Goal: Task Accomplishment & Management: Use online tool/utility

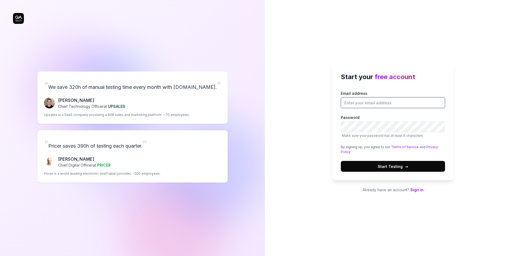
click at [390, 101] on input "Email address" at bounding box center [393, 102] width 104 height 11
click at [352, 107] on input "Email address" at bounding box center [393, 102] width 104 height 11
click at [352, 103] on input "Email address" at bounding box center [393, 102] width 104 height 11
type input "[EMAIL_ADDRESS][DOMAIN_NAME]"
click at [362, 168] on button "Start Testing →" at bounding box center [393, 166] width 104 height 11
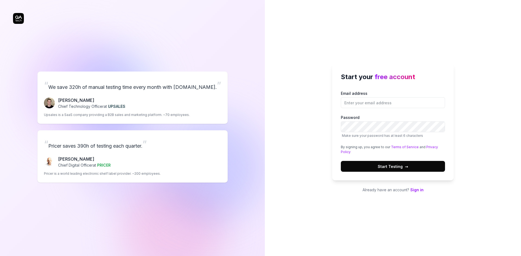
click at [379, 108] on div "Email address Password Make sure your password has at least 6 characters By sig…" at bounding box center [393, 131] width 104 height 81
click at [379, 102] on input "Email address" at bounding box center [393, 102] width 104 height 11
type input "[EMAIL_ADDRESS][DOMAIN_NAME]"
click at [373, 103] on input "Email address" at bounding box center [393, 102] width 104 height 11
type input "[EMAIL_ADDRESS][DOMAIN_NAME]"
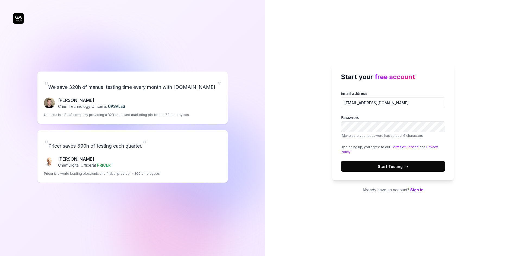
drag, startPoint x: 296, startPoint y: 205, endPoint x: 293, endPoint y: 206, distance: 3.1
click at [294, 206] on div "Start your free account Email address sharmasubham17041998@gmail.com Password M…" at bounding box center [393, 128] width 256 height 256
click at [416, 194] on div "Start your free account Email address sharmasubham17041998@gmail.com Password M…" at bounding box center [393, 128] width 256 height 256
click at [414, 190] on link "Sign in" at bounding box center [416, 190] width 13 height 5
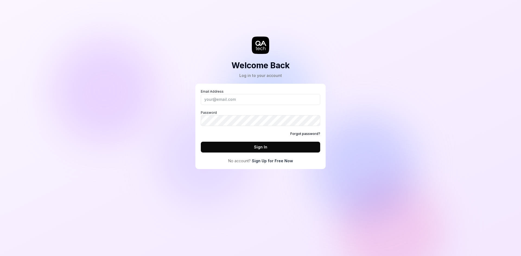
click at [264, 105] on div "Email Address Password Forgot password? Sign In" at bounding box center [260, 120] width 119 height 63
click at [265, 98] on input "Email Address" at bounding box center [260, 99] width 119 height 11
type input "sharmasubham17041998@gmail.com"
click at [251, 126] on div "Email Address sharmasubham17041998@gmail.com Password Forgot password? Sign In" at bounding box center [260, 120] width 119 height 63
click at [270, 149] on button "Sign In" at bounding box center [260, 147] width 119 height 11
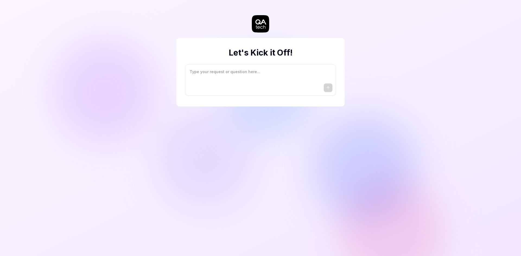
type textarea "*"
type textarea "I"
type textarea "*"
type textarea "I"
type textarea "*"
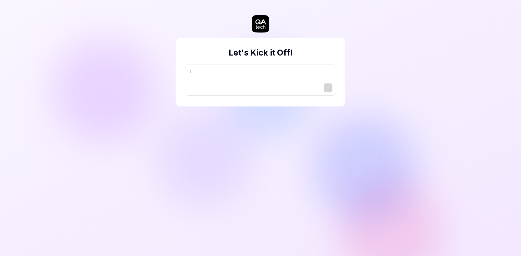
type textarea "I w"
type textarea "*"
type textarea "I wa"
type textarea "*"
type textarea "I wan"
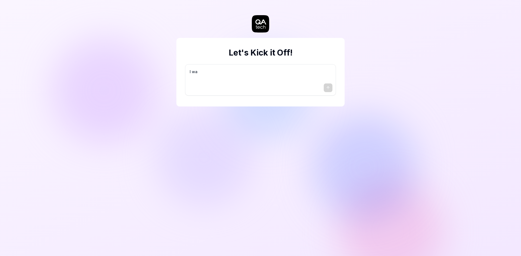
type textarea "*"
type textarea "I want"
type textarea "*"
type textarea "I want"
type textarea "*"
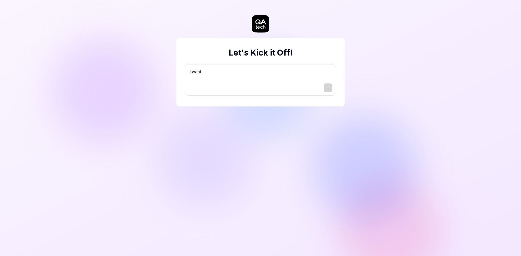
type textarea "I want a"
type textarea "*"
type textarea "I want a"
type textarea "*"
type textarea "I want a g"
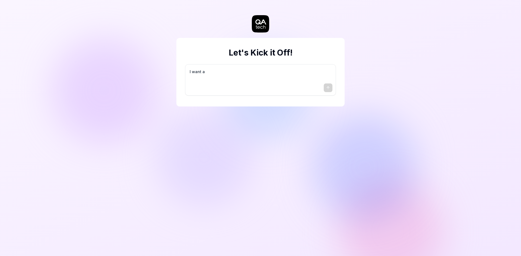
type textarea "*"
type textarea "I want a go"
type textarea "*"
type textarea "I want a goo"
type textarea "*"
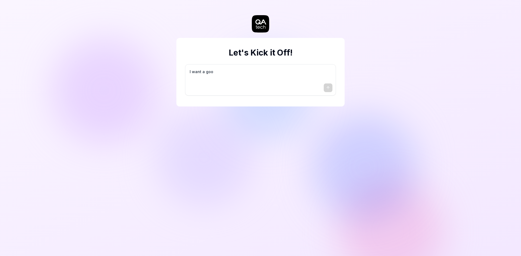
type textarea "I want a good"
type textarea "*"
type textarea "I want a good"
type textarea "*"
type textarea "I want a good t"
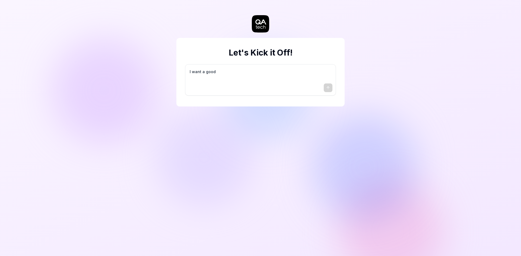
type textarea "*"
type textarea "I want a good te"
type textarea "*"
type textarea "I want a good tes"
type textarea "*"
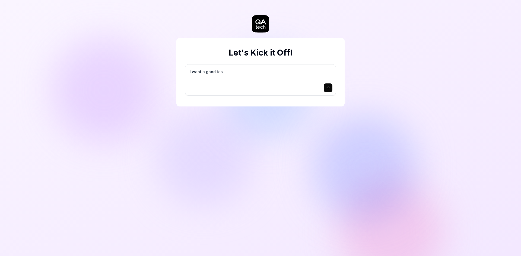
type textarea "I want a good test"
type textarea "*"
type textarea "I want a good test"
type textarea "*"
type textarea "I want a good test s"
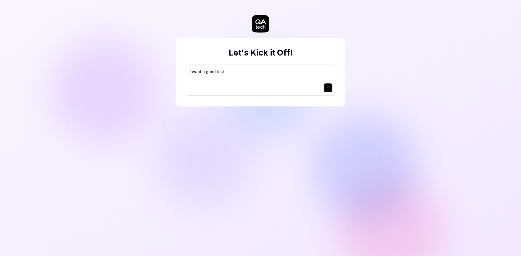
type textarea "*"
type textarea "I want a good test se"
type textarea "*"
type textarea "I want a good test set"
type textarea "*"
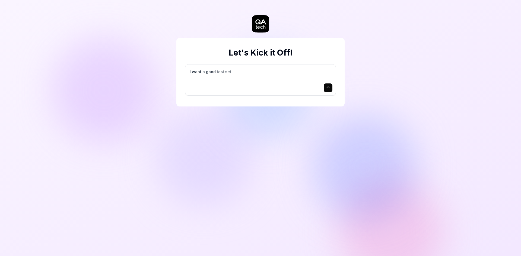
type textarea "I want a good test setu"
type textarea "*"
type textarea "I want a good test setup"
type textarea "*"
type textarea "I want a good test setup"
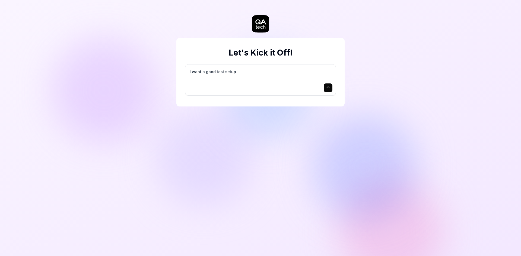
type textarea "*"
type textarea "I want a good test setup f"
type textarea "*"
type textarea "I want a good test setup fo"
type textarea "*"
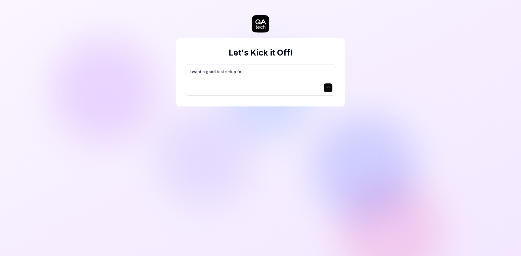
type textarea "I want a good test setup for"
type textarea "*"
type textarea "I want a good test setup for"
type textarea "*"
type textarea "I want a good test setup for m"
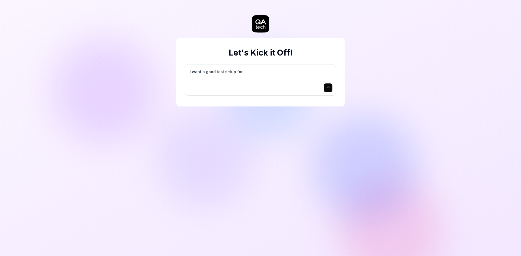
type textarea "*"
type textarea "I want a good test setup for my"
type textarea "*"
type textarea "I want a good test setup for my"
type textarea "*"
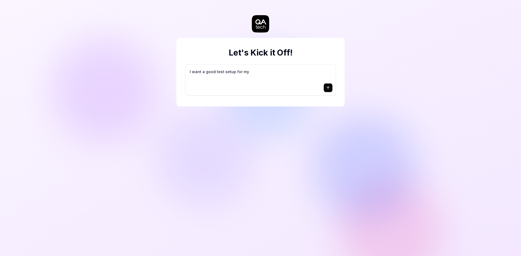
type textarea "I want a good test setup for my s"
type textarea "*"
type textarea "I want a good test setup for my si"
type textarea "*"
type textarea "I want a good test setup for my sit"
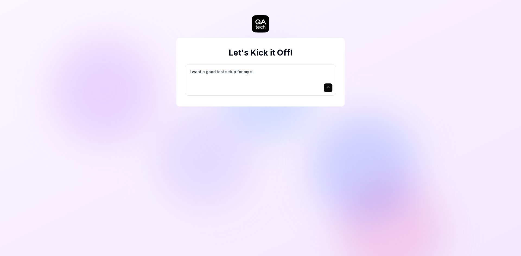
type textarea "*"
type textarea "I want a good test setup for my site"
type textarea "*"
type textarea "I want a good test setup for my site"
type textarea "*"
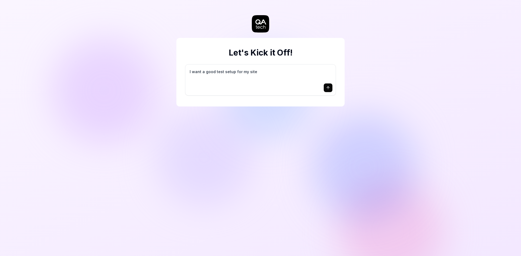
type textarea "I want a good test setup for my site -"
type textarea "*"
type textarea "I want a good test setup for my site -"
type textarea "*"
type textarea "I want a good test setup for my site - h"
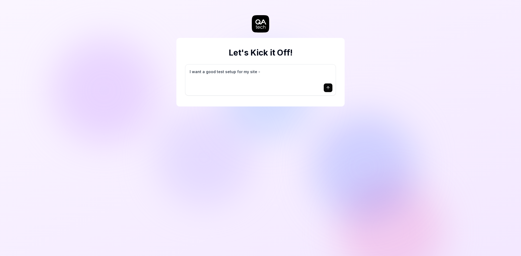
type textarea "*"
type textarea "I want a good test setup for my site - he"
type textarea "*"
type textarea "I want a good test setup for my site - hel"
type textarea "*"
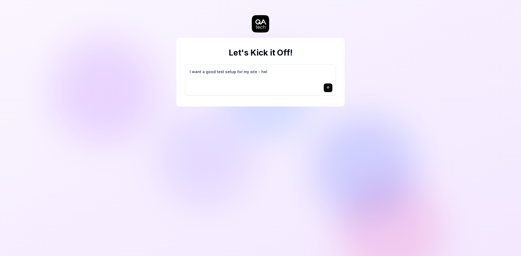
type textarea "I want a good test setup for my site - help"
type textarea "*"
type textarea "I want a good test setup for my site - help"
type textarea "*"
type textarea "I want a good test setup for my site - help m"
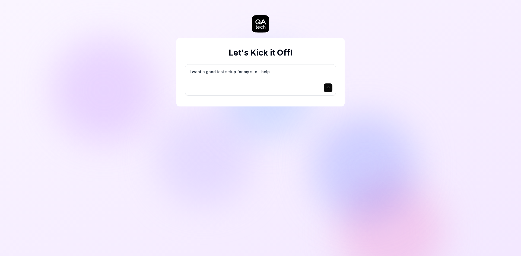
type textarea "*"
type textarea "I want a good test setup for my site - help me"
type textarea "*"
type textarea "I want a good test setup for my site - help me"
type textarea "*"
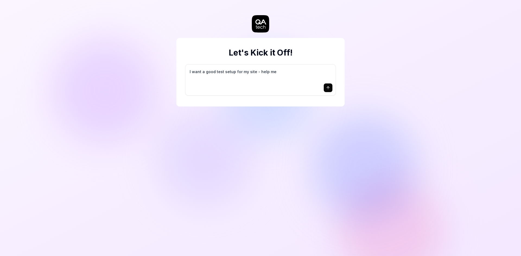
type textarea "I want a good test setup for my site - help me c"
type textarea "*"
type textarea "I want a good test setup for my site - help me cr"
type textarea "*"
type textarea "I want a good test setup for my site - help me cre"
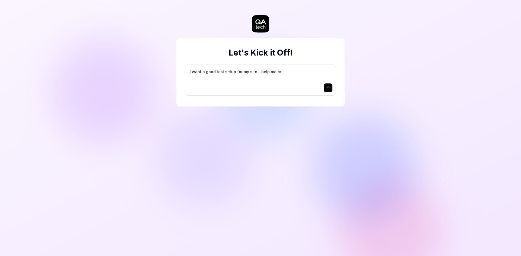
type textarea "*"
type textarea "I want a good test setup for my site - help me crea"
type textarea "*"
type textarea "I want a good test setup for my site - help me creat"
type textarea "*"
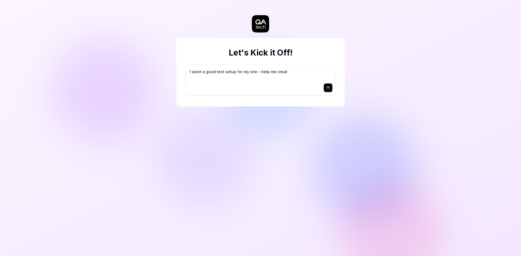
type textarea "I want a good test setup for my site - help me create"
type textarea "*"
type textarea "I want a good test setup for my site - help me create"
type textarea "*"
type textarea "I want a good test setup for my site - help me create t"
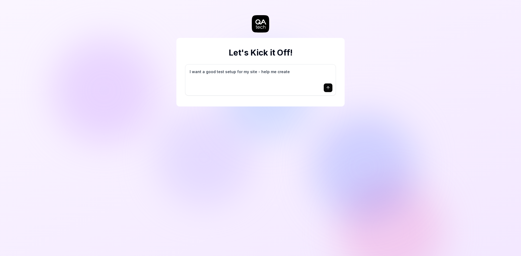
type textarea "*"
type textarea "I want a good test setup for my site - help me create th"
type textarea "*"
type textarea "I want a good test setup for my site - help me create the"
type textarea "*"
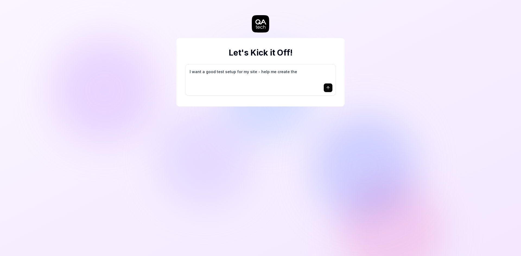
type textarea "I want a good test setup for my site - help me create the"
type textarea "*"
type textarea "I want a good test setup for my site - help me create the f"
type textarea "*"
type textarea "I want a good test setup for my site - help me create the fi"
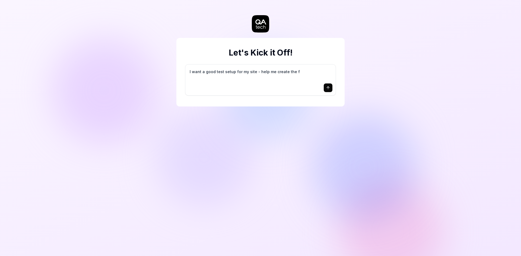
type textarea "*"
type textarea "I want a good test setup for my site - help me create the fir"
type textarea "*"
type textarea "I want a good test setup for my site - help me create the firs"
type textarea "*"
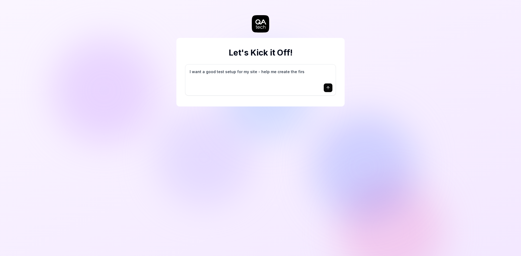
type textarea "I want a good test setup for my site - help me create the first"
type textarea "*"
type textarea "I want a good test setup for my site - help me create the first"
type textarea "*"
type textarea "I want a good test setup for my site - help me create the first 3"
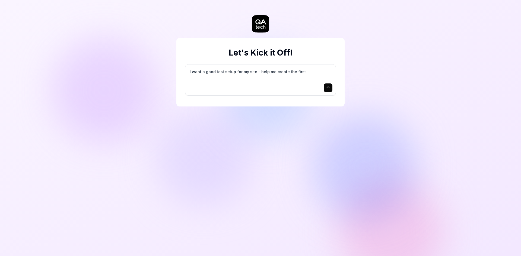
type textarea "*"
type textarea "I want a good test setup for my site - help me create the first 3-"
type textarea "*"
type textarea "I want a good test setup for my site - help me create the first 3-5"
type textarea "*"
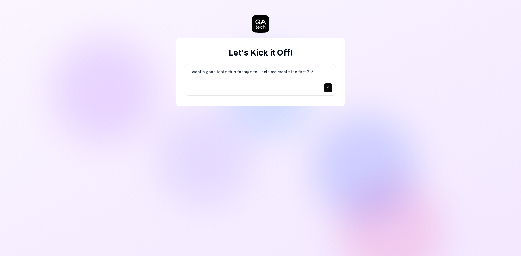
type textarea "I want a good test setup for my site - help me create the first 3-5"
type textarea "*"
type textarea "I want a good test setup for my site - help me create the first 3-5 t"
type textarea "*"
type textarea "I want a good test setup for my site - help me create the first 3-5 te"
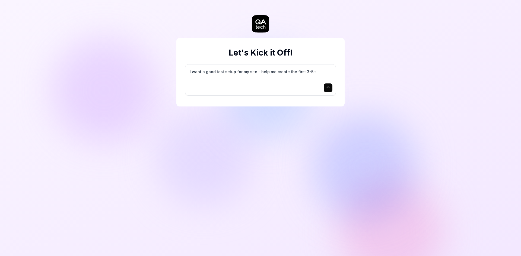
type textarea "*"
type textarea "I want a good test setup for my site - help me create the first 3-5 tes"
type textarea "*"
type textarea "I want a good test setup for my site - help me create the first 3-5 test"
type textarea "*"
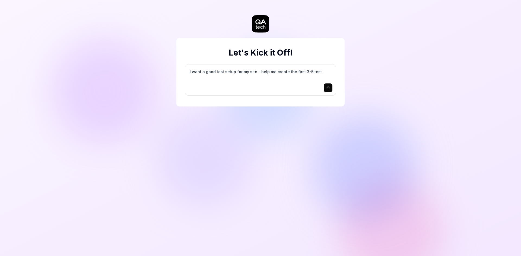
type textarea "I want a good test setup for my site - help me create the first 3-5 test"
type textarea "*"
type textarea "I want a good test setup for my site - help me create the first 3-5 test c"
type textarea "*"
type textarea "I want a good test setup for my site - help me create the first 3-5 test ca"
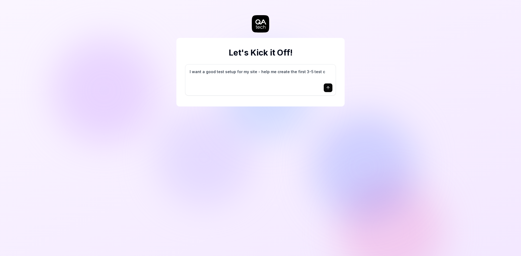
type textarea "*"
type textarea "I want a good test setup for my site - help me create the first 3-5 test cas"
type textarea "*"
type textarea "I want a good test setup for my site - help me create the first 3-5 test case"
type textarea "*"
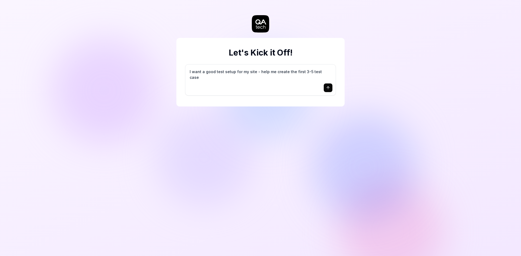
type textarea "I want a good test setup for my site - help me create the first 3-5 test cases"
click at [325, 91] on button "submit" at bounding box center [327, 88] width 9 height 9
type textarea "*"
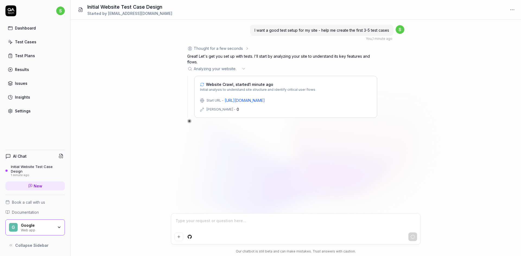
type textarea "*"
click at [256, 64] on p "Great! Let's get you set up with tests. I'll start by analyzing your site to un…" at bounding box center [282, 58] width 190 height 11
click at [242, 66] on div "Analyzing your website . .." at bounding box center [282, 69] width 190 height 6
click at [41, 188] on span "New" at bounding box center [38, 186] width 9 height 6
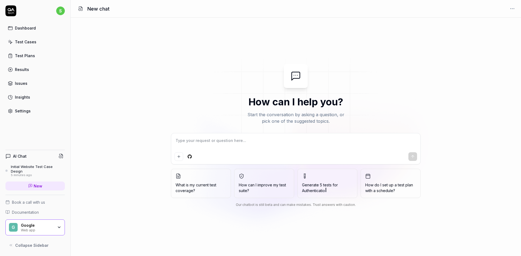
click at [24, 170] on div "Initial Website Test Case Design" at bounding box center [38, 169] width 54 height 9
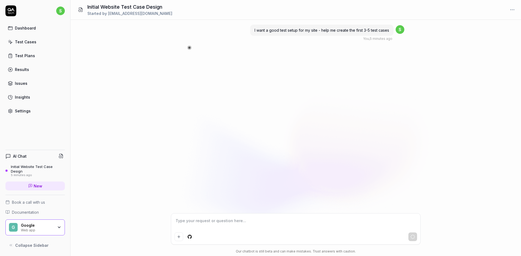
type textarea "*"
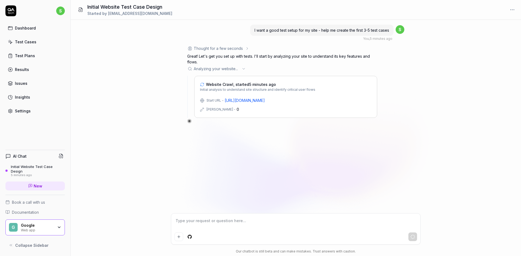
click at [25, 247] on span "Collapse Sidebar" at bounding box center [31, 246] width 33 height 6
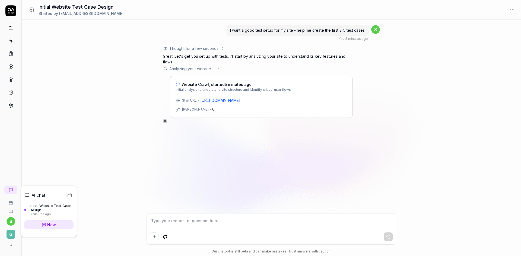
click at [11, 191] on icon at bounding box center [10, 189] width 3 height 3
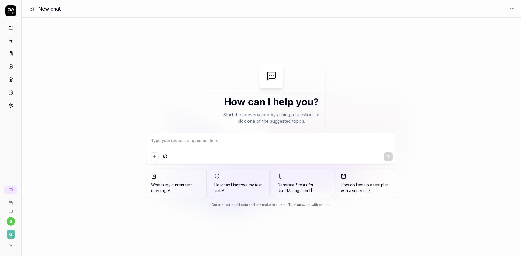
click at [14, 92] on link at bounding box center [11, 93] width 10 height 10
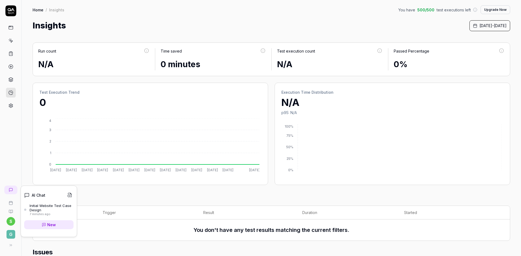
drag, startPoint x: 47, startPoint y: 215, endPoint x: 51, endPoint y: 219, distance: 5.6
click at [47, 216] on div "7 minutes ago" at bounding box center [52, 215] width 44 height 4
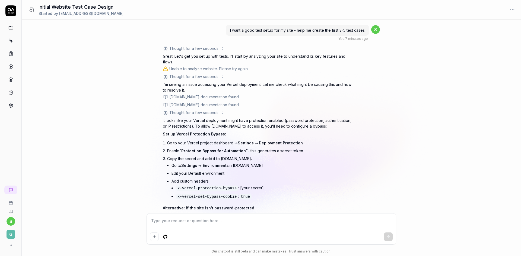
click at [192, 97] on div "[DOMAIN_NAME] documentation found" at bounding box center [203, 97] width 69 height 6
click at [512, 14] on div "Initial Website Test Case Design Started by sharmasubham17041998@gmail.com" at bounding box center [271, 10] width 499 height 20
click at [512, 13] on html "s G Initial Website Test Case Design Started by sharmasubham17041998@gmail.com …" at bounding box center [260, 128] width 521 height 256
click at [14, 33] on html "s G Initial Website Test Case Design Started by sharmasubham17041998@gmail.com …" at bounding box center [260, 128] width 521 height 256
click at [519, 14] on div "Initial Website Test Case Design Started by sharmasubham17041998@gmail.com" at bounding box center [271, 10] width 499 height 20
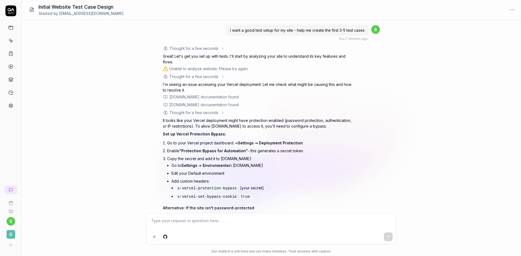
click at [510, 12] on html "s G Initial Website Test Case Design Started by sharmasubham17041998@gmail.com …" at bounding box center [260, 128] width 521 height 256
click at [482, 37] on div "Archive" at bounding box center [493, 33] width 43 height 12
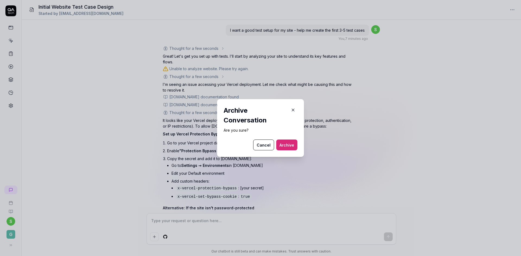
click at [279, 143] on button "Archive" at bounding box center [286, 145] width 21 height 11
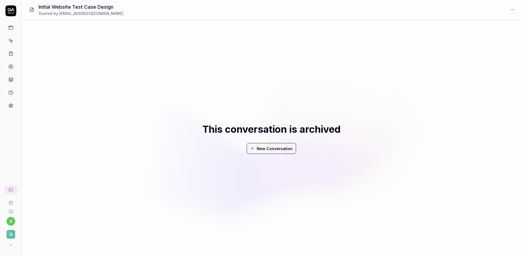
click at [9, 106] on icon at bounding box center [10, 105] width 5 height 5
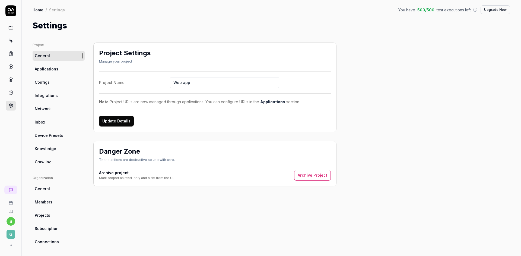
click at [11, 201] on icon at bounding box center [11, 203] width 4 height 4
click at [13, 204] on icon at bounding box center [11, 203] width 4 height 4
click at [15, 243] on button at bounding box center [9, 245] width 11 height 11
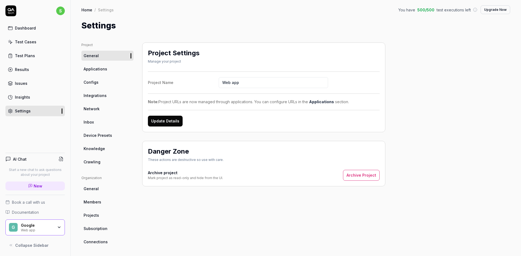
click at [43, 227] on div "Google" at bounding box center [37, 225] width 33 height 5
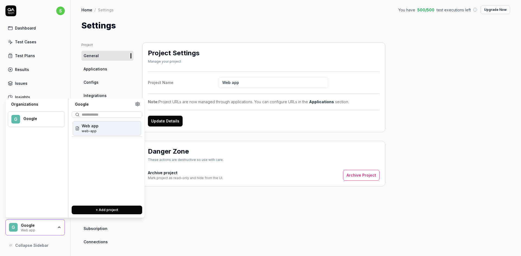
click at [47, 229] on div "Web app" at bounding box center [37, 230] width 33 height 4
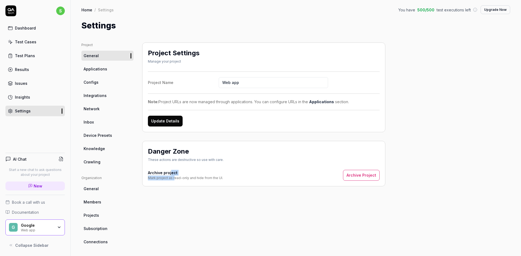
drag, startPoint x: 174, startPoint y: 175, endPoint x: 170, endPoint y: 174, distance: 4.5
click at [170, 174] on div "Archive project Mark project as read-only and hide from the UI." at bounding box center [185, 175] width 75 height 11
click at [184, 177] on div "Mark project as read-only and hide from the UI." at bounding box center [185, 178] width 75 height 5
click at [22, 45] on link "Test Cases" at bounding box center [34, 42] width 59 height 11
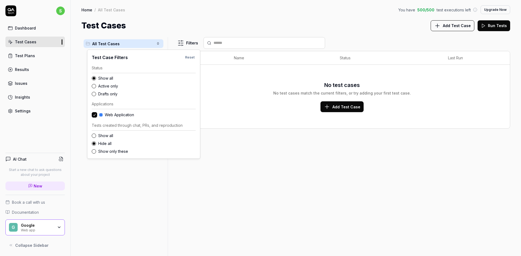
click at [186, 43] on html "s Dashboard Test Cases Test Plans Results Issues Insights Settings AI Chat Star…" at bounding box center [260, 128] width 521 height 256
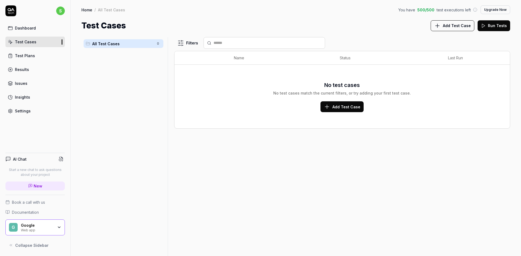
click at [22, 101] on html "s Dashboard Test Cases Test Plans Results Issues Insights Settings AI Chat Star…" at bounding box center [260, 128] width 521 height 256
click at [319, 186] on div "Filters Name Status Last Run No test cases No test cases match the current filt…" at bounding box center [342, 146] width 336 height 219
click at [192, 46] on html "s Dashboard Test Cases Test Plans Results Issues Insights Settings AI Chat Star…" at bounding box center [260, 128] width 521 height 256
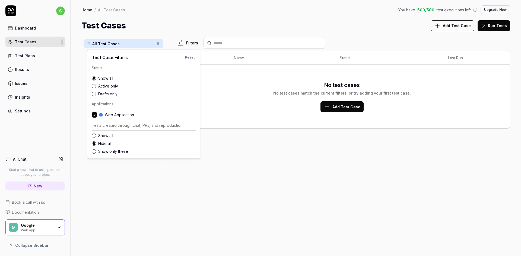
click at [102, 87] on label "Active only" at bounding box center [146, 86] width 97 height 6
click at [96, 87] on button "Active only" at bounding box center [94, 86] width 4 height 4
click at [100, 94] on label "Drafts only" at bounding box center [146, 94] width 97 height 6
click at [96, 94] on button "Drafts only" at bounding box center [94, 94] width 4 height 4
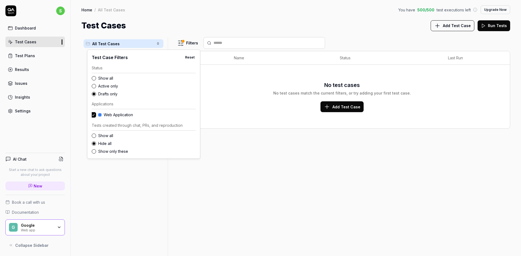
click at [193, 12] on html "s Dashboard Test Cases Test Plans Results Issues Insights Settings AI Chat Star…" at bounding box center [260, 128] width 521 height 256
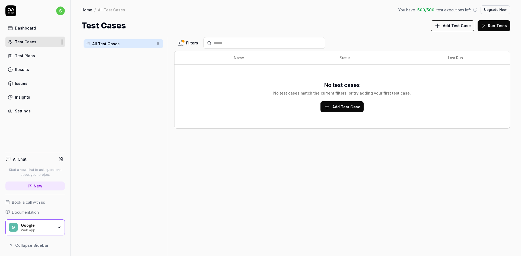
click at [133, 47] on div "All Test Cases 0" at bounding box center [124, 43] width 80 height 9
click at [159, 46] on html "s Dashboard Test Cases Test Plans Results Issues Insights Settings AI Chat Star…" at bounding box center [260, 128] width 521 height 256
click at [188, 74] on html "s Dashboard Test Cases Test Plans Results Issues Insights Settings AI Chat Star…" at bounding box center [260, 128] width 521 height 256
click at [24, 33] on div "Dashboard Test Cases Test Plans Results Issues Insights Settings" at bounding box center [34, 70] width 59 height 94
click at [32, 27] on div "Dashboard" at bounding box center [25, 28] width 21 height 6
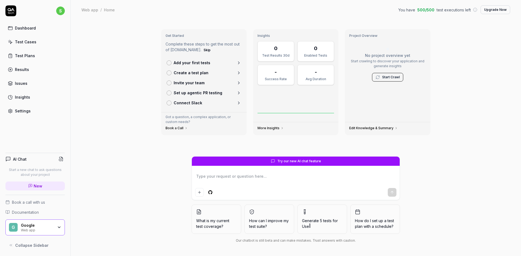
drag, startPoint x: 374, startPoint y: 221, endPoint x: 184, endPoint y: 224, distance: 190.4
click at [184, 224] on div "Try our new AI chat feature What is my current test coverage? How can I improve…" at bounding box center [296, 200] width 278 height 89
click at [82, 207] on div "Get Started Complete these steps to get the most out of QA.tech. Skip Add your …" at bounding box center [295, 138] width 450 height 237
click at [215, 220] on span "What is my current test coverage?" at bounding box center [216, 223] width 40 height 11
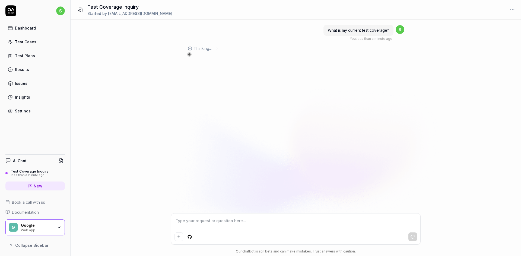
click at [32, 188] on icon at bounding box center [30, 186] width 4 height 4
type textarea "*"
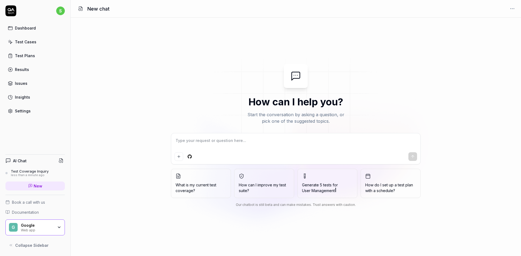
click at [17, 177] on div "less than a minute ago" at bounding box center [30, 176] width 38 height 4
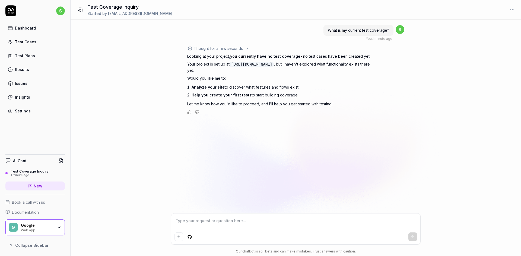
click at [258, 65] on code "[URL][DOMAIN_NAME]" at bounding box center [251, 64] width 44 height 5
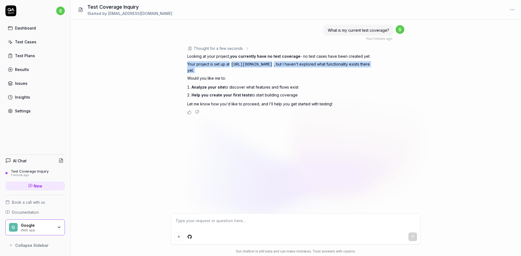
click at [258, 65] on code "https://real-dashdish.vercel.app" at bounding box center [251, 64] width 44 height 5
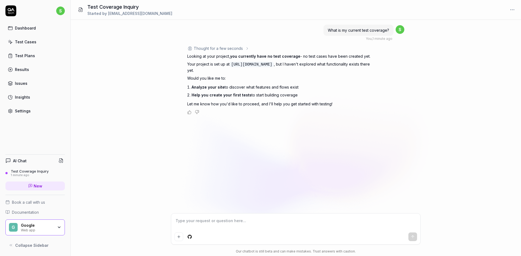
click at [408, 85] on div "What is my current test coverage? You , 1 minute ago s Thought for a few second…" at bounding box center [295, 117] width 450 height 194
click at [201, 226] on textarea at bounding box center [295, 224] width 242 height 14
type textarea "*"
type textarea "h"
type textarea "*"
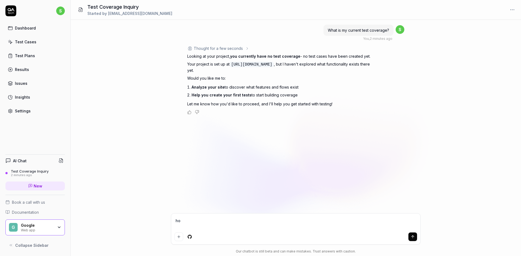
type textarea "how"
type textarea "*"
type textarea "how"
type textarea "*"
type textarea "how t"
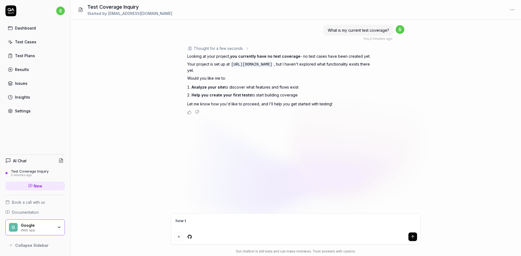
type textarea "*"
type textarea "how to"
type textarea "*"
type textarea "how to"
type textarea "*"
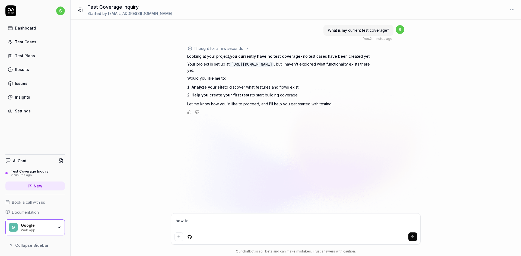
type textarea "how to c"
type textarea "*"
type textarea "how to ch"
type textarea "*"
type textarea "how to chan"
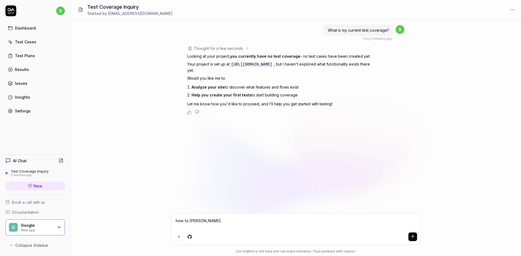
type textarea "*"
type textarea "how to chang"
type textarea "*"
type textarea "how to change"
type textarea "*"
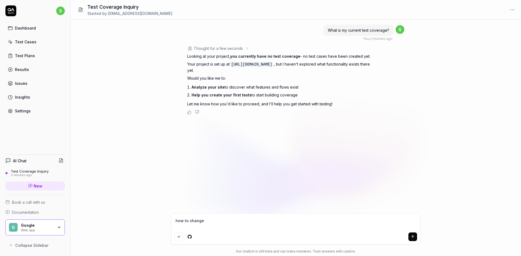
type textarea "how to change m"
type textarea "*"
type textarea "how to change mn"
type textarea "*"
type textarea "how to change mny"
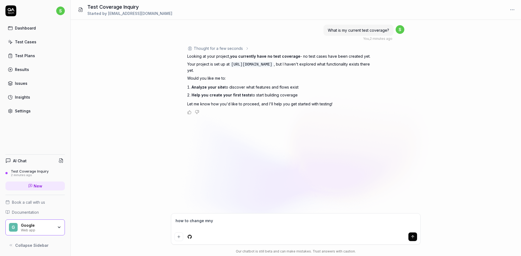
type textarea "*"
type textarea "how to change mny"
type textarea "*"
type textarea "how to change mny"
type textarea "*"
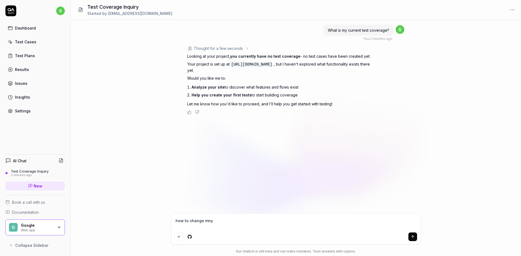
type textarea "how to change mn"
type textarea "*"
type textarea "how to change m"
type textarea "*"
type textarea "how to change my"
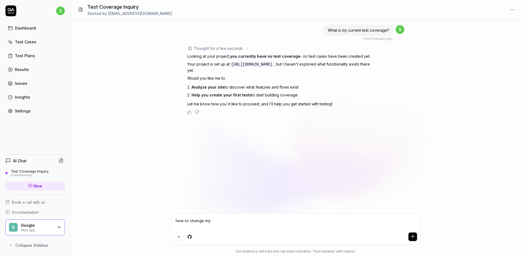
type textarea "*"
type textarea "how to change my"
type textarea "*"
type textarea "how to change my w"
type textarea "*"
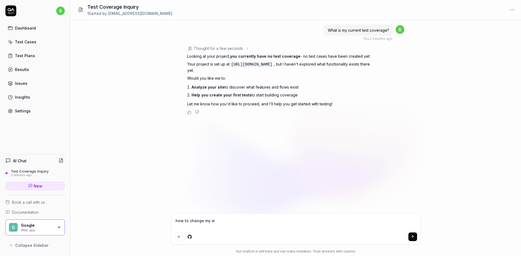
type textarea "how to change my we"
type textarea "*"
type textarea "how to change my web"
type textarea "*"
type textarea "how to change my webs"
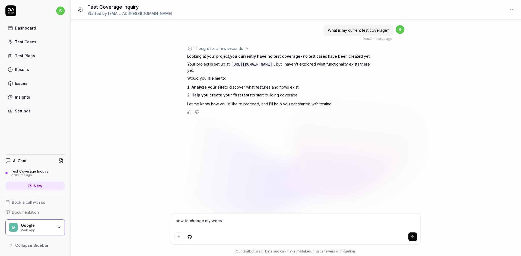
type textarea "*"
type textarea "how to change my websit"
type textarea "*"
type textarea "how to change my website"
type textarea "*"
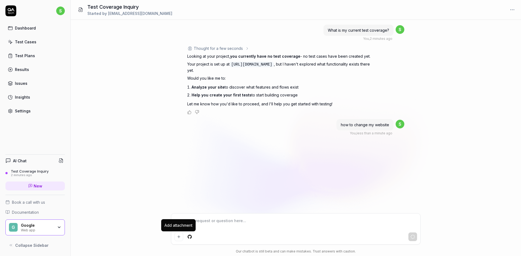
click at [176, 238] on button "Add attachment" at bounding box center [178, 237] width 9 height 9
type textarea "*"
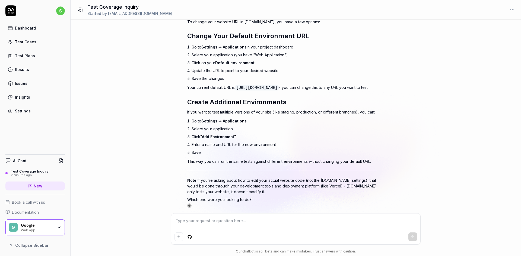
scroll to position [152, 0]
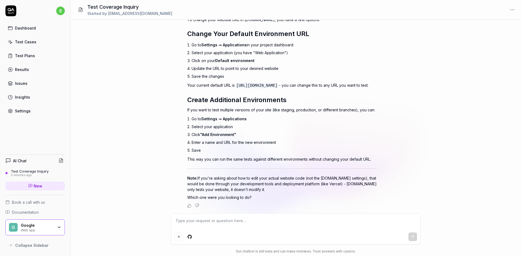
click at [231, 58] on span "Default environment" at bounding box center [234, 60] width 39 height 5
click at [15, 114] on div "Settings" at bounding box center [23, 111] width 16 height 6
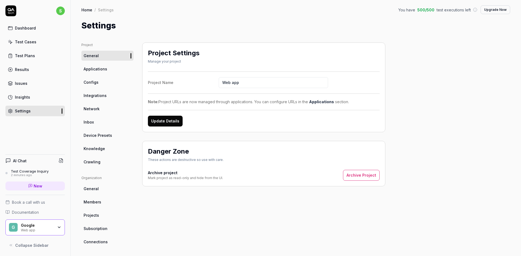
click at [114, 69] on link "Applications" at bounding box center [107, 69] width 52 height 10
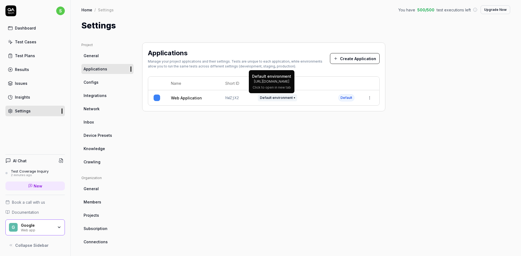
click at [286, 97] on span "Default environment" at bounding box center [277, 97] width 39 height 7
click at [24, 112] on div "Settings" at bounding box center [23, 111] width 16 height 6
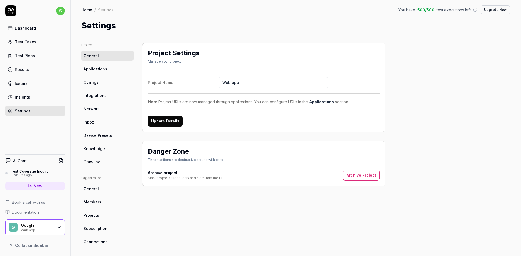
click at [31, 170] on div "Test Coverage Inquiry" at bounding box center [30, 171] width 38 height 4
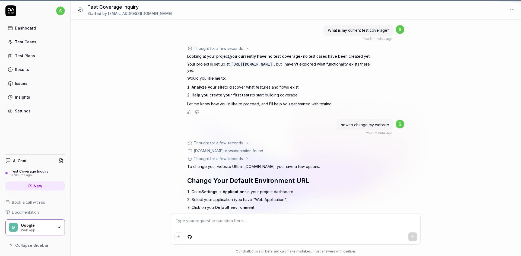
scroll to position [152, 0]
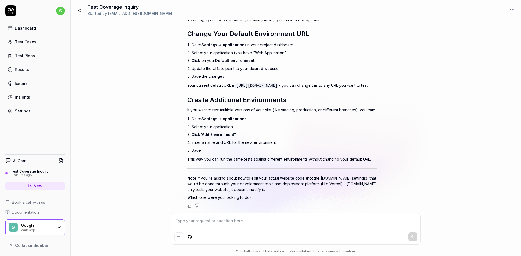
click at [221, 222] on textarea at bounding box center [295, 224] width 242 height 14
type textarea "*"
type textarea "w"
type textarea "*"
type textarea "wh"
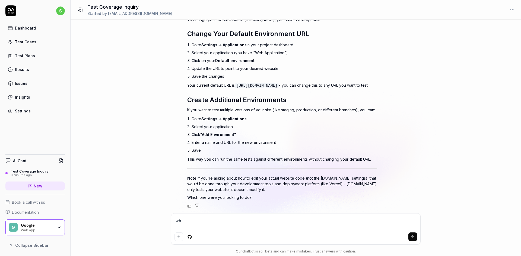
type textarea "*"
type textarea "whe"
type textarea "*"
type textarea "where"
type textarea "*"
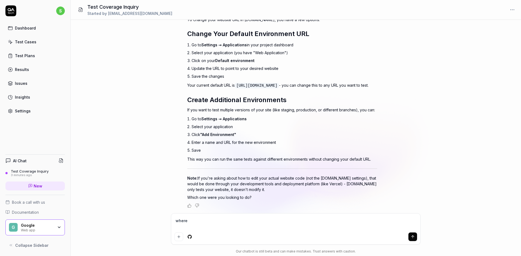
type textarea "where"
type textarea "*"
type textarea "where c"
type textarea "*"
type textarea "where ca"
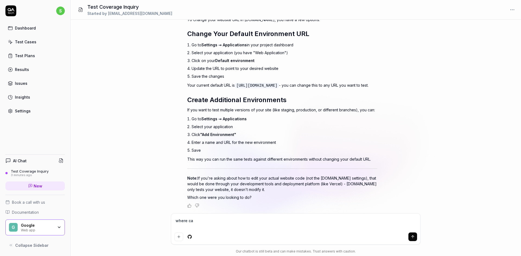
type textarea "*"
type textarea "where can"
type textarea "*"
type textarea "where can"
type textarea "*"
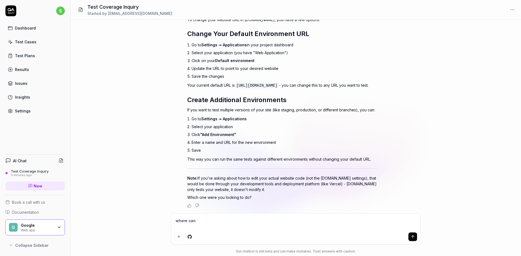
type textarea "where can i"
type textarea "*"
type textarea "where can i"
type textarea "*"
type textarea "where can i f"
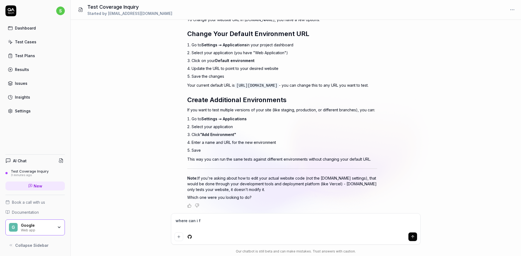
type textarea "*"
type textarea "where can i fi"
type textarea "*"
type textarea "where can i fin"
type textarea "*"
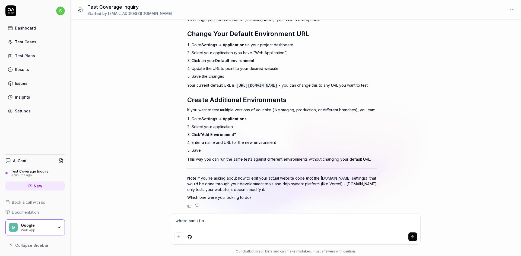
type textarea "where can i find"
type textarea "*"
type textarea "where can i find"
type textarea "*"
type textarea "where can i find a"
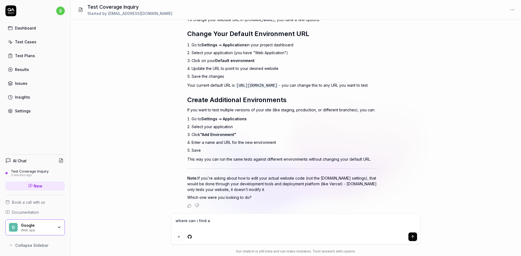
type textarea "*"
type textarea "where can i find ar"
type textarea "*"
type textarea "where can i find arc"
type textarea "*"
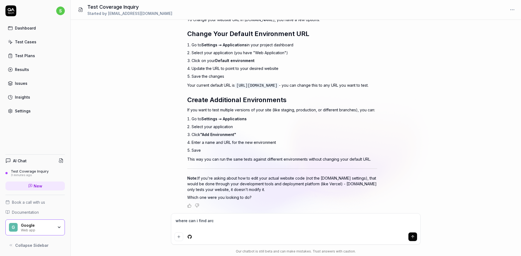
type textarea "where can i find arch"
type textarea "*"
type textarea "where can i find archi"
type textarea "*"
type textarea "where can i find archiv"
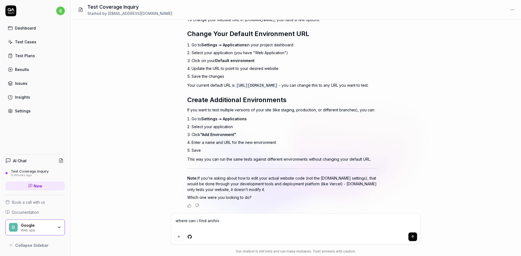
type textarea "*"
type textarea "where can i find archive"
type textarea "*"
type textarea "where can i find archive"
type textarea "*"
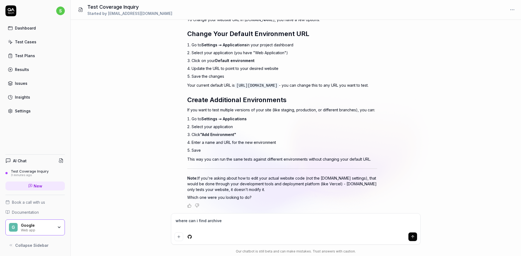
type textarea "where can i find archive"
type textarea "*"
type textarea "where can i find archived"
type textarea "*"
type textarea "where can i find archived"
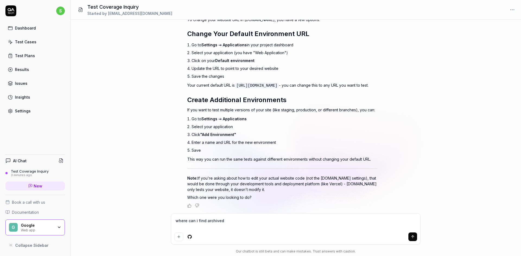
type textarea "*"
type textarea "where can i find archived t"
type textarea "*"
type textarea "where can i find archived te"
type textarea "*"
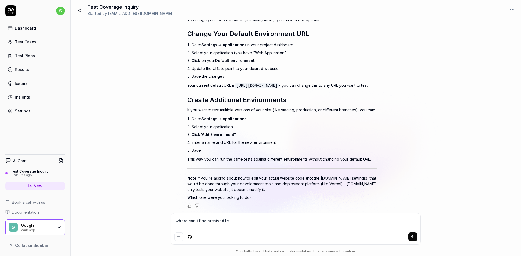
type textarea "where can i find archived tes"
type textarea "*"
type textarea "where can i find archived test"
type textarea "*"
type textarea "where can i find archived test"
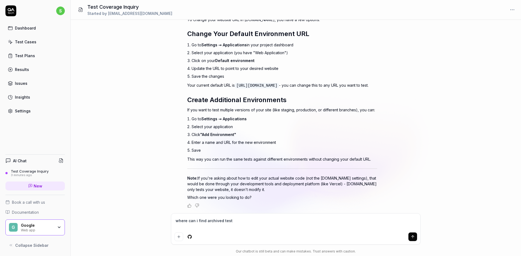
type textarea "*"
type textarea "where can i find archived test c"
type textarea "*"
type textarea "where can i find archived test ca"
type textarea "*"
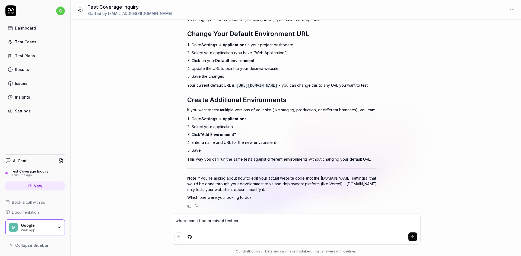
type textarea "where can i find archived test cas"
type textarea "*"
type textarea "where can i find archived test case"
type textarea "*"
type textarea "where can i find archived test cases"
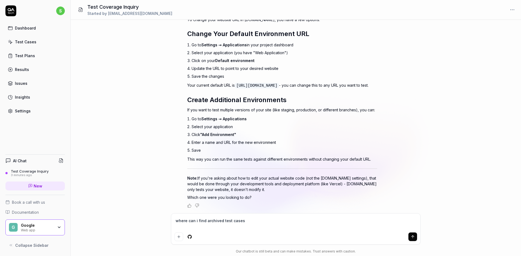
type textarea "*"
type textarea "where can i find archived test cases?"
type textarea "*"
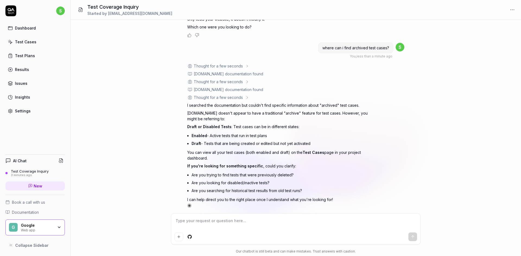
scroll to position [325, 0]
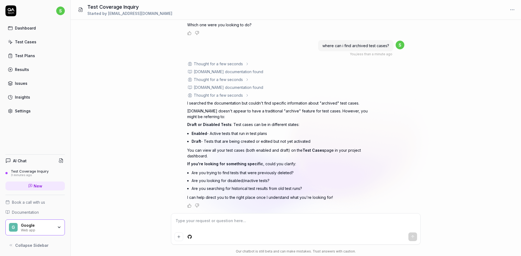
type textarea "*"
click at [20, 54] on div "Test Plans" at bounding box center [25, 56] width 20 height 6
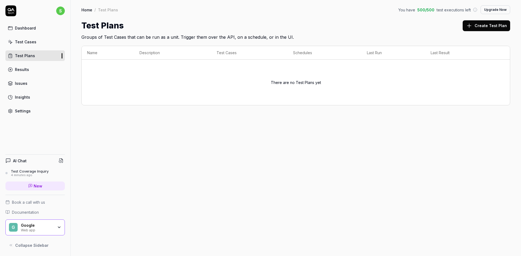
click at [24, 44] on div "Test Cases" at bounding box center [25, 42] width 21 height 6
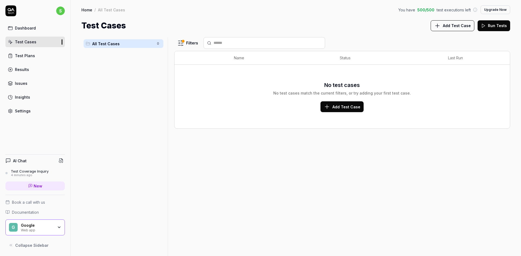
click at [22, 71] on div "Results" at bounding box center [22, 70] width 14 height 6
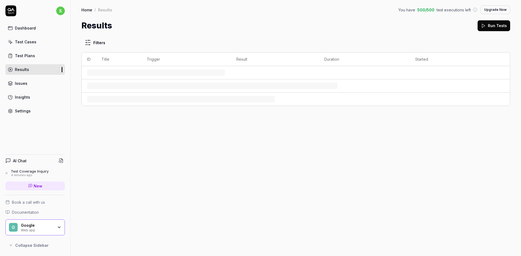
click at [22, 85] on div "Issues" at bounding box center [21, 84] width 12 height 6
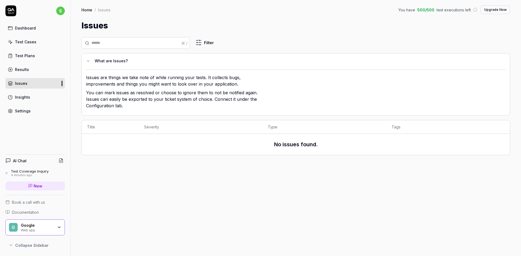
click at [24, 223] on div "Google" at bounding box center [37, 225] width 33 height 5
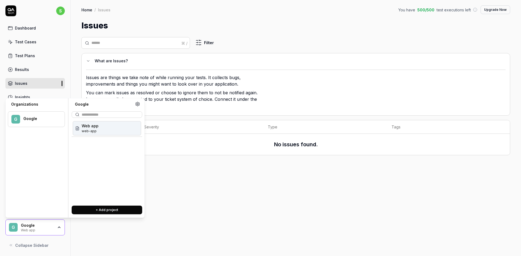
click at [317, 250] on div "⌘ / Filter What are Issues? Issues are things we take note of while running you…" at bounding box center [295, 144] width 450 height 225
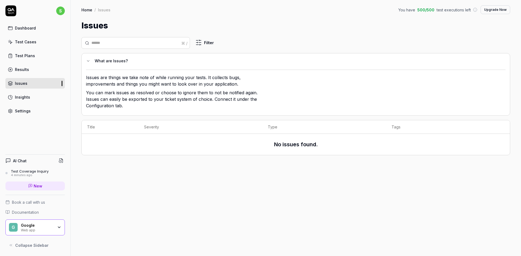
click at [59, 11] on html "s Dashboard Test Cases Test Plans Results Issues Insights Settings AI Chat Test…" at bounding box center [260, 128] width 521 height 256
click at [36, 48] on div "Theme" at bounding box center [37, 48] width 63 height 12
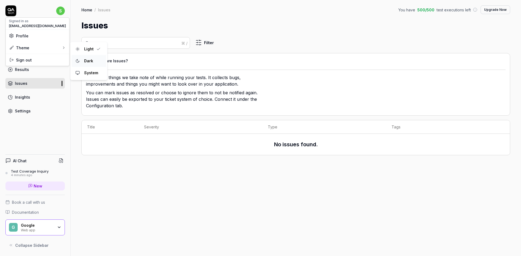
click at [87, 63] on div "Dark" at bounding box center [88, 61] width 13 height 8
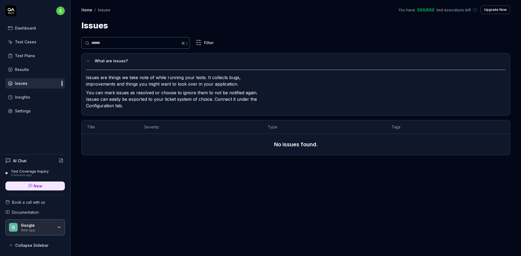
click at [30, 47] on link "Test Cases" at bounding box center [34, 42] width 59 height 11
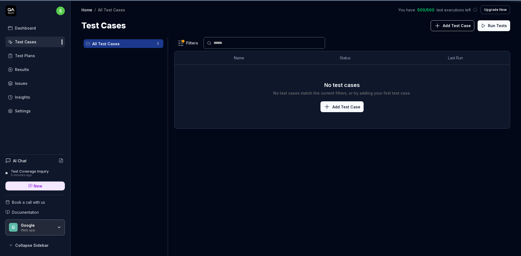
click at [20, 57] on div "Test Plans" at bounding box center [25, 56] width 20 height 6
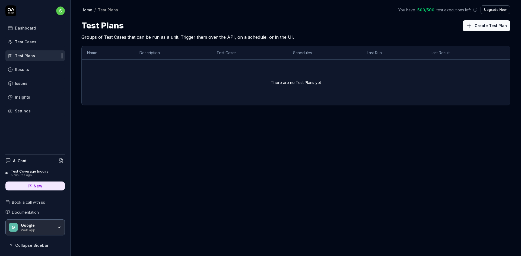
click at [48, 43] on link "Test Cases" at bounding box center [34, 42] width 59 height 11
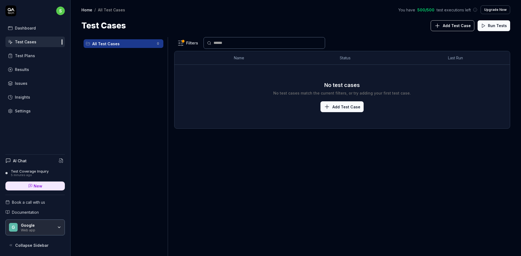
click at [459, 23] on button "Add Test Case" at bounding box center [452, 25] width 44 height 11
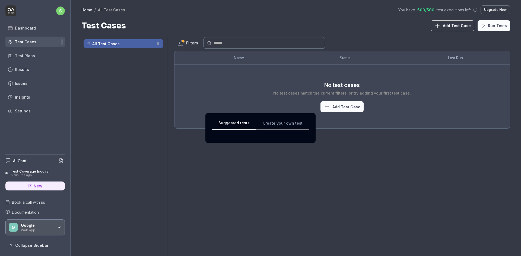
click at [264, 16] on div "Suggested tests Suggested tests Create your own test" at bounding box center [260, 128] width 521 height 256
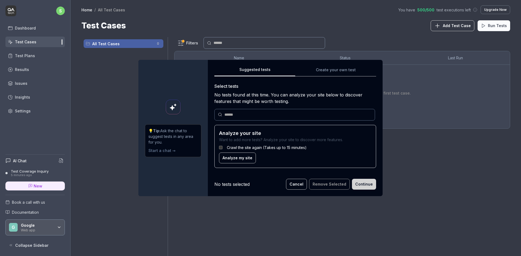
click at [329, 70] on div "Suggested tests Create your own test Select tests No tests found at this time. …" at bounding box center [295, 119] width 162 height 106
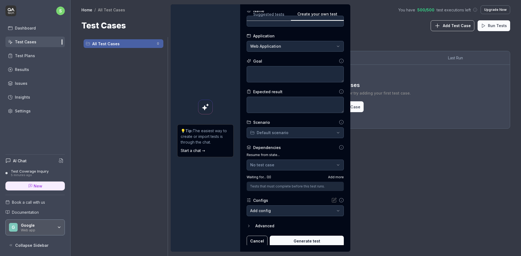
scroll to position [21, 0]
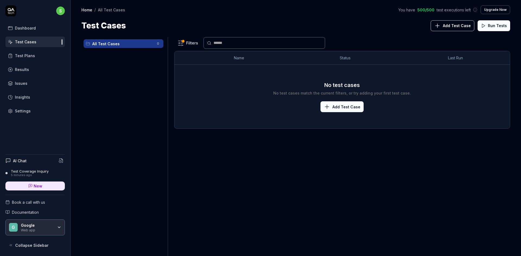
click at [65, 10] on div "s Dashboard Test Cases Test Plans Results Issues Insights Settings" at bounding box center [35, 60] width 70 height 111
click at [65, 11] on html "s Dashboard Test Cases Test Plans Results Issues Insights Settings AI Chat Test…" at bounding box center [260, 128] width 521 height 256
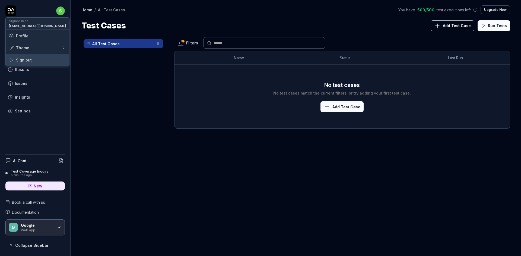
click at [27, 60] on span "Sign out" at bounding box center [24, 60] width 16 height 6
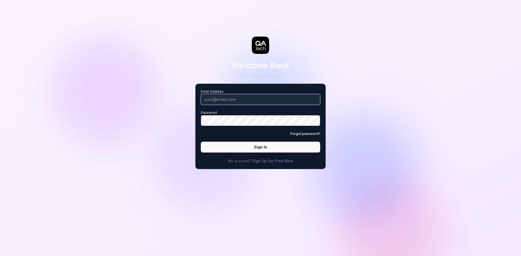
type input "sharmasubham17041998@gmail.com"
drag, startPoint x: 275, startPoint y: 100, endPoint x: 11, endPoint y: 98, distance: 264.1
click at [0, 108] on div "Welcome Back Log in to your account Email Address sharmasubham17041998@gmail.co…" at bounding box center [260, 128] width 521 height 256
click at [213, 101] on input "Email Address" at bounding box center [260, 99] width 119 height 11
click at [214, 101] on input "Email Address" at bounding box center [260, 99] width 119 height 11
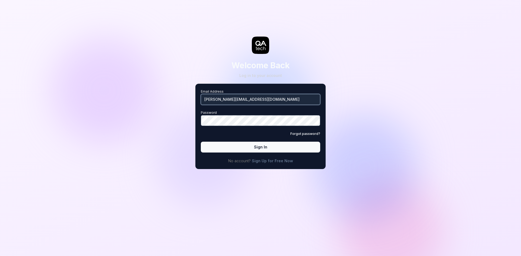
click at [201, 142] on button "Sign In" at bounding box center [260, 147] width 119 height 11
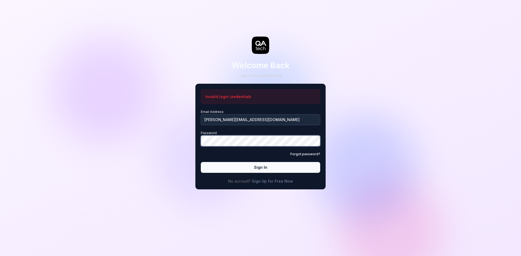
click at [131, 140] on div "Welcome Back Log in to your account Invalid login credentials Email Address sub…" at bounding box center [260, 128] width 521 height 256
click at [201, 162] on button "Sign In" at bounding box center [260, 167] width 119 height 11
drag, startPoint x: 259, startPoint y: 123, endPoint x: 36, endPoint y: 149, distance: 224.7
click at [36, 149] on div "Welcome Back Log in to your account Invalid login credentials Email Address sub…" at bounding box center [260, 128] width 521 height 256
click at [235, 120] on input "sharmasun" at bounding box center [260, 119] width 119 height 11
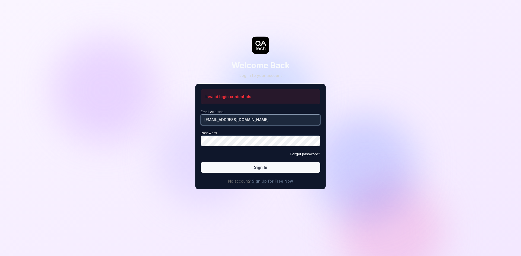
type input "[EMAIL_ADDRESS][DOMAIN_NAME]"
click at [201, 162] on button "Sign In" at bounding box center [260, 167] width 119 height 11
click at [262, 168] on button "Sign In" at bounding box center [260, 167] width 119 height 11
click at [201, 162] on button "Sign In" at bounding box center [260, 167] width 119 height 11
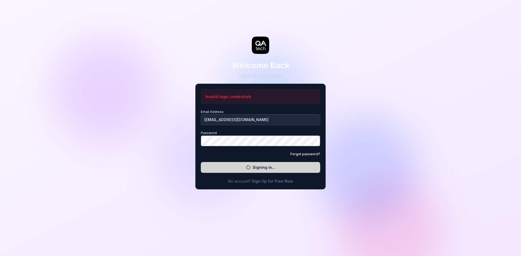
click at [341, 126] on div "Welcome Back Log in to your account Invalid login credentials Email Address sha…" at bounding box center [260, 100] width 163 height 179
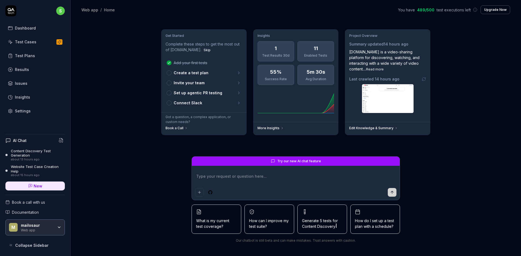
click at [27, 152] on div "Content Discovery Test Generation" at bounding box center [38, 153] width 54 height 9
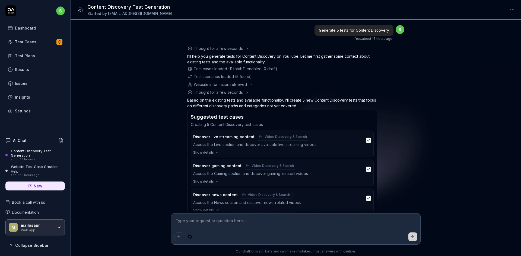
click at [62, 9] on html "s Dashboard Test Cases Test Plans Results Issues Insights Settings AI Chat Cont…" at bounding box center [260, 128] width 521 height 256
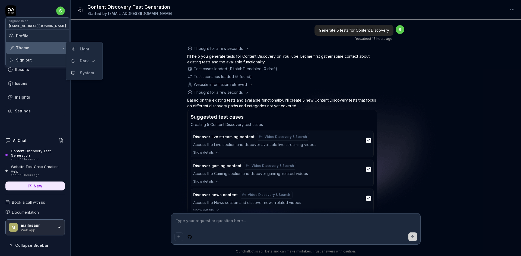
click at [47, 43] on div "Theme" at bounding box center [37, 48] width 63 height 12
click at [83, 46] on div "Light" at bounding box center [85, 49] width 14 height 8
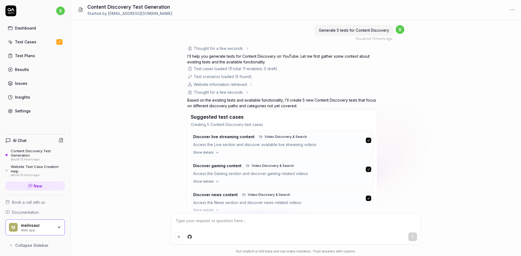
drag, startPoint x: 145, startPoint y: 83, endPoint x: 130, endPoint y: 54, distance: 32.1
click at [130, 54] on div "Generate 5 tests for Content Discovery You , about 13 hours ago s Thought for a…" at bounding box center [295, 117] width 450 height 194
click at [56, 226] on div "mailosaur Web app" at bounding box center [39, 227] width 36 height 9
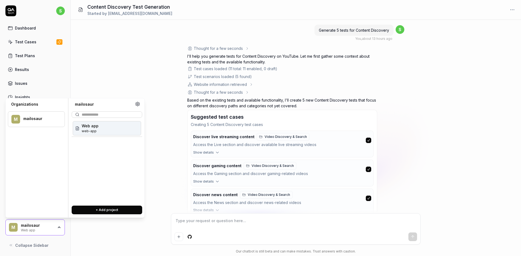
click at [56, 226] on div "mailosaur Web app" at bounding box center [39, 227] width 36 height 9
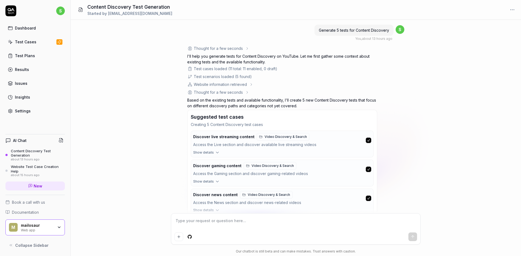
click at [98, 226] on div "Generate 5 tests for Content Discovery You , about 13 hours ago s Thought for a…" at bounding box center [295, 138] width 450 height 236
drag, startPoint x: 237, startPoint y: 187, endPoint x: 0, endPoint y: 83, distance: 258.5
click at [0, 83] on div "s Dashboard Test Cases Test Plans Results Issues Insights Settings" at bounding box center [35, 60] width 70 height 111
click at [30, 172] on div "Website Test Case Creation Help" at bounding box center [38, 169] width 54 height 9
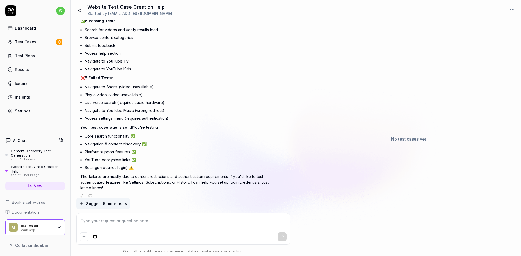
scroll to position [1197, 0]
type textarea "*"
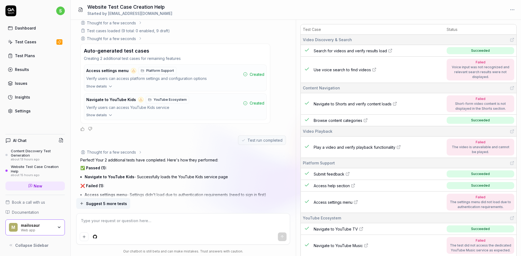
scroll to position [1057, 0]
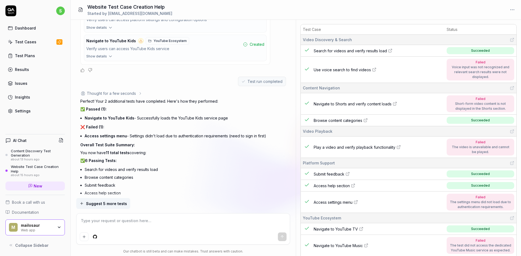
click at [262, 77] on div "Test run completed" at bounding box center [262, 81] width 48 height 9
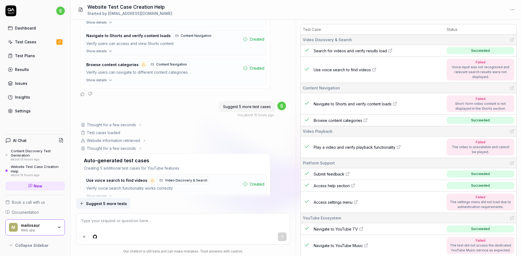
scroll to position [0, 0]
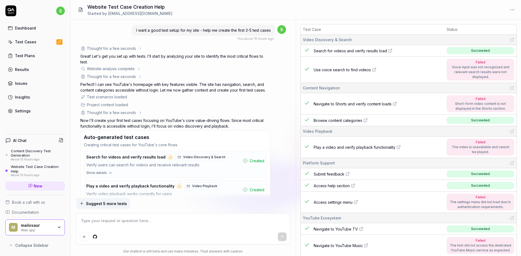
click at [40, 182] on link "New" at bounding box center [34, 186] width 59 height 9
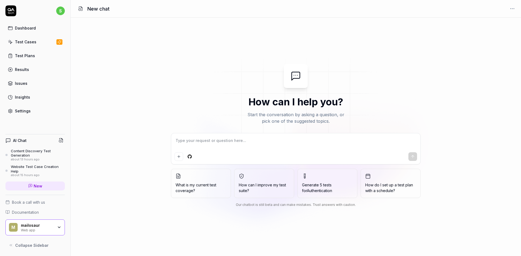
click at [254, 144] on textarea at bounding box center [295, 144] width 242 height 14
click at [201, 152] on div at bounding box center [295, 148] width 249 height 31
click at [206, 144] on textarea at bounding box center [295, 144] width 242 height 14
type textarea "*"
type textarea "G"
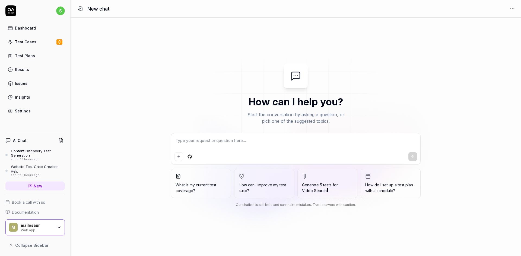
type textarea "*"
type textarea "Ge"
type textarea "*"
type textarea "Gen"
type textarea "*"
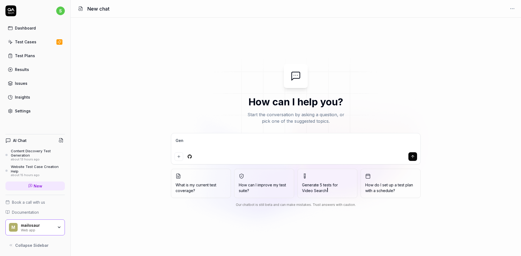
type textarea "Gene"
type textarea "*"
type textarea "Gener"
type textarea "*"
type textarea "Genera"
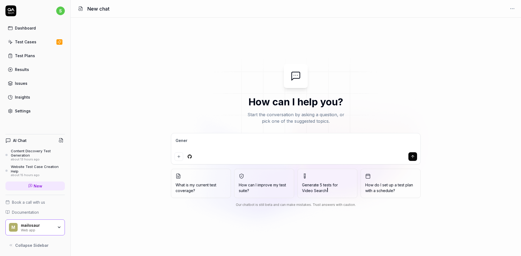
type textarea "*"
type textarea "General"
type textarea "*"
type textarea "Genera"
type textarea "*"
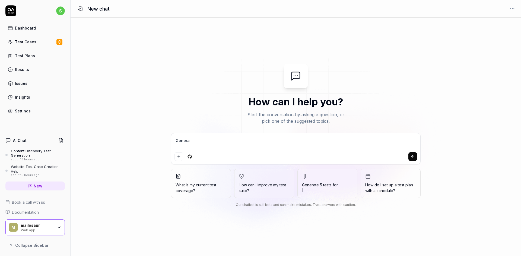
type textarea "Generat"
type textarea "*"
type textarea "Generate"
type textarea "*"
type textarea "Generate"
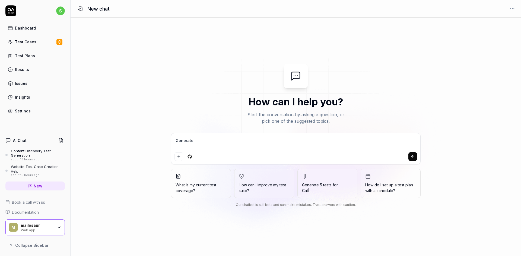
type textarea "*"
type textarea "Generate 5"
type textarea "*"
type textarea "Generate 5"
type textarea "*"
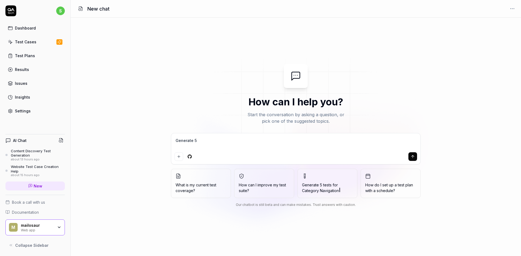
type textarea "Generate 5 s"
type textarea "*"
type textarea "Generate 5 sc"
type textarea "*"
type textarea "Generate 5 sce"
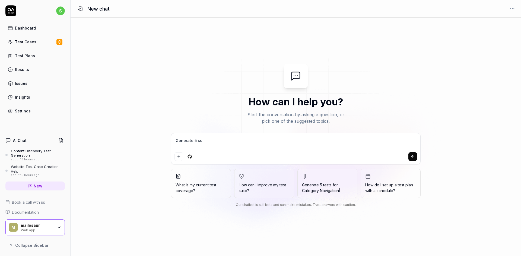
type textarea "*"
type textarea "Generate 5 scen"
type textarea "*"
type textarea "Generate 5 scena"
type textarea "*"
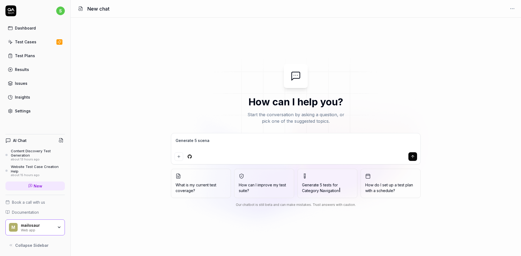
type textarea "Generate 5 scenar"
type textarea "*"
type textarea "Generate 5 scenari"
type textarea "*"
type textarea "Generate 5 scenario"
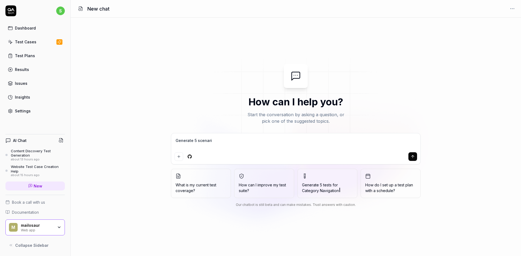
type textarea "*"
type textarea "Generate 5 scenarioo"
type textarea "*"
type textarea "Generate 5 scenario"
type textarea "*"
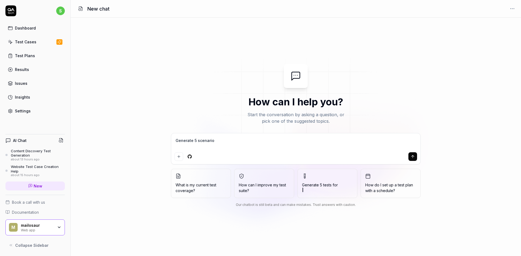
type textarea "Generate 5 scenarios"
type textarea "*"
type textarea "Generate 5 scenarios"
type textarea "*"
type textarea "Generate 5 scenarios f"
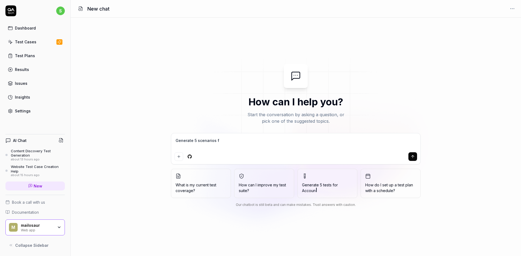
type textarea "*"
type textarea "Generate 5 scenarios fo"
type textarea "*"
type textarea "Generate 5 scenarios for"
type textarea "*"
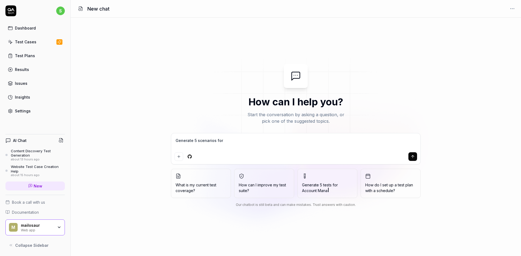
type textarea "Generate 5 scenarios for"
type textarea "*"
paste textarea "[URL][DOMAIN_NAME]"
type textarea "Generate 5 scenarios for [URL][DOMAIN_NAME]"
type textarea "*"
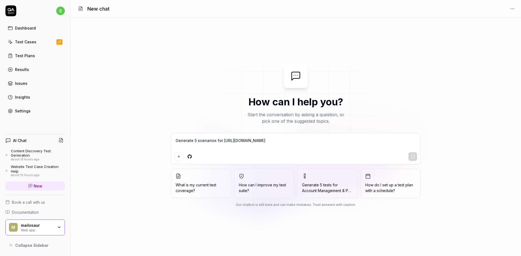
type textarea "Generate 5 scenarios for [URL][DOMAIN_NAME]"
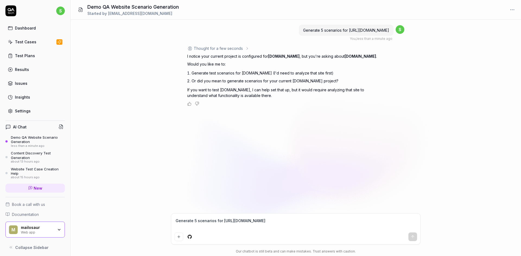
type textarea "*"
click at [212, 225] on textarea "Generate 5 scenarios for [URL][DOMAIN_NAME]" at bounding box center [295, 224] width 242 height 14
type textarea "1"
type textarea "*"
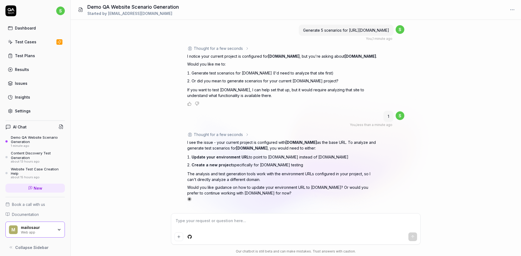
type textarea "*"
type textarea "G"
type textarea "*"
type textarea "Gi"
type textarea "*"
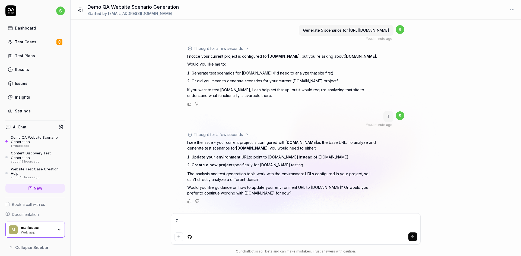
type textarea "Gim"
type textarea "*"
type textarea "Gimm"
type textarea "*"
type textarea "Gimme"
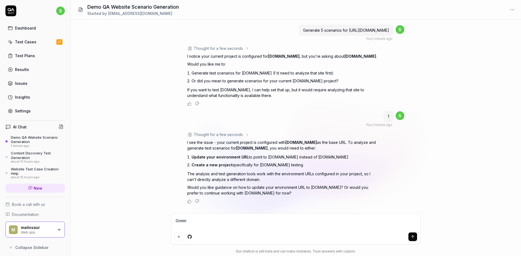
type textarea "*"
type textarea "Gimme"
type textarea "*"
type textarea "Gimme g"
type textarea "*"
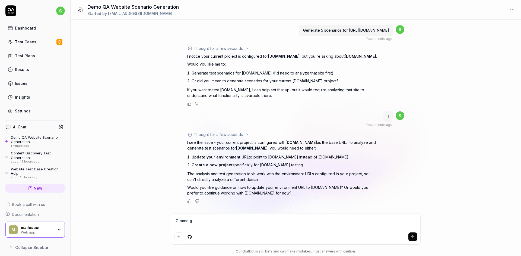
type textarea "Gimme gu"
type textarea "*"
type textarea "Gimme gui"
type textarea "*"
type textarea "Gimme guid"
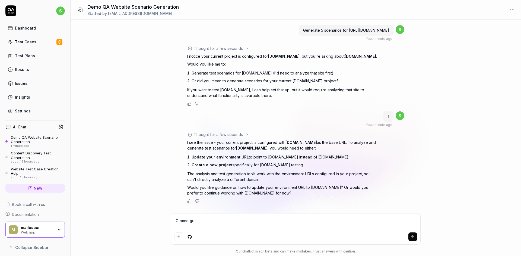
type textarea "*"
type textarea "Gimme guida"
type textarea "*"
type textarea "Gimme guidan"
type textarea "*"
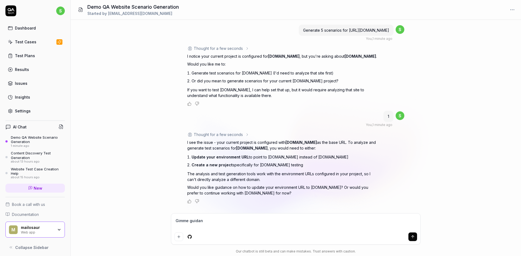
type textarea "Gimme guidanc"
type textarea "*"
type textarea "Gimme guidance"
type textarea "*"
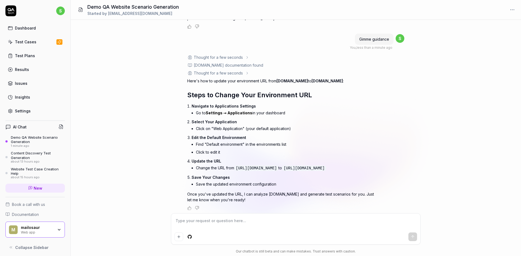
scroll to position [177, 0]
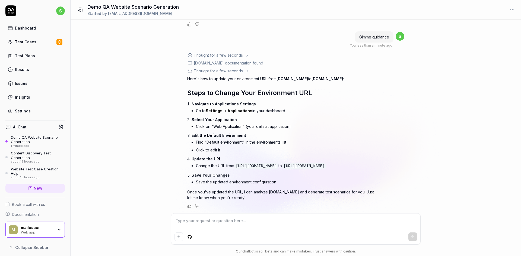
click at [29, 143] on div "Demo QA Website Scenario Generation" at bounding box center [38, 139] width 54 height 9
type textarea "*"
click at [9, 112] on icon at bounding box center [10, 111] width 5 height 5
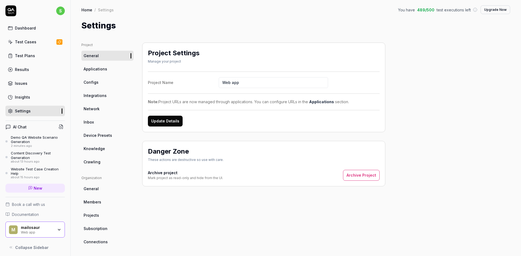
click at [98, 73] on link "Applications" at bounding box center [107, 69] width 52 height 10
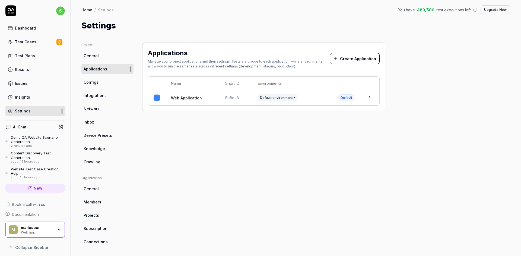
click at [276, 100] on span "Default environment" at bounding box center [277, 97] width 39 height 7
click at [365, 100] on html "s Dashboard Test Cases Test Plans Results Issues Insights Settings AI Chat Demo…" at bounding box center [260, 128] width 521 height 256
click at [338, 65] on html "s Dashboard Test Cases Test Plans Results Issues Insights Settings AI Chat Demo…" at bounding box center [260, 128] width 521 height 256
click at [352, 58] on button "Create Application" at bounding box center [355, 58] width 50 height 11
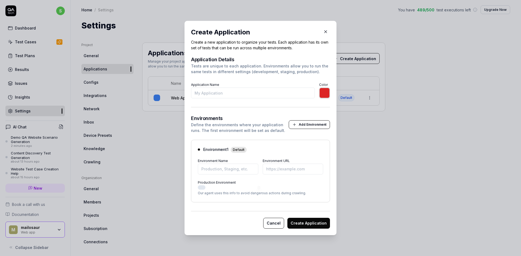
click at [230, 95] on input "Application Name" at bounding box center [253, 93] width 124 height 11
click at [208, 168] on input "Environment Name" at bounding box center [228, 169] width 60 height 11
type input "*******"
click at [231, 98] on input "Application Name" at bounding box center [253, 93] width 124 height 11
type input "d"
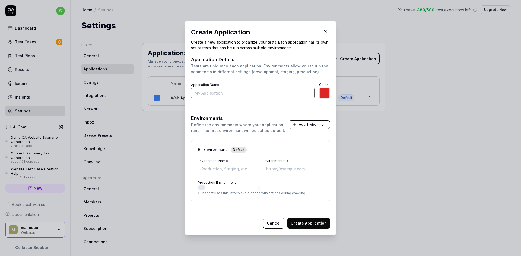
type input "*******"
type input "demoqad"
click at [233, 169] on input "Environment Name" at bounding box center [228, 169] width 60 height 11
paste input "https://demoqa.com/"
type input "*******"
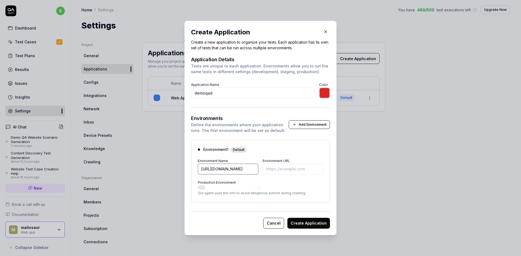
type input "https://demoqa.com/"
click at [294, 169] on input "Environment URL" at bounding box center [292, 169] width 60 height 11
paste input "https://demoqa.com/"
type input "*******"
type input "https://demoqa.com/"
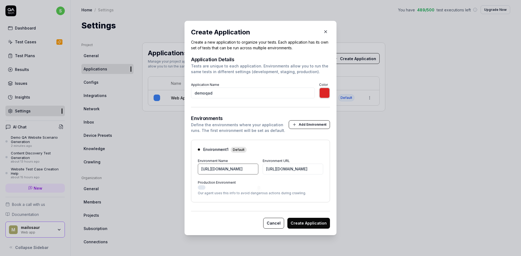
type input "*******"
drag, startPoint x: 239, startPoint y: 169, endPoint x: 86, endPoint y: 169, distance: 153.2
click at [86, 169] on div "​ Create Application Create a new application to organize your tests. Each appl…" at bounding box center [260, 128] width 521 height 256
type input "demo"
click at [200, 189] on button "Production Environment" at bounding box center [202, 187] width 8 height 4
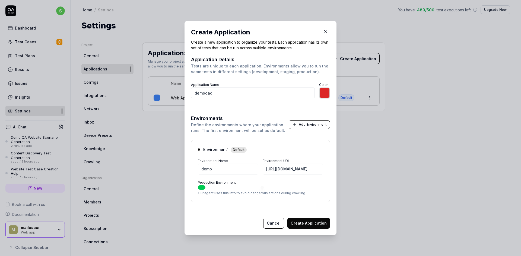
click at [299, 223] on button "Create Application" at bounding box center [308, 223] width 43 height 11
type input "*******"
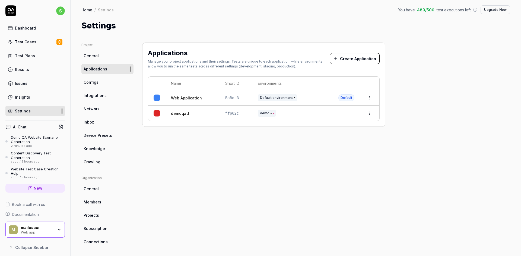
click at [373, 114] on html "s Dashboard Test Cases Test Plans Results Issues Insights Settings AI Chat Demo…" at bounding box center [260, 128] width 521 height 256
click at [345, 163] on span "Make Default" at bounding box center [352, 161] width 26 height 6
click at [16, 60] on link "Test Plans" at bounding box center [34, 55] width 59 height 11
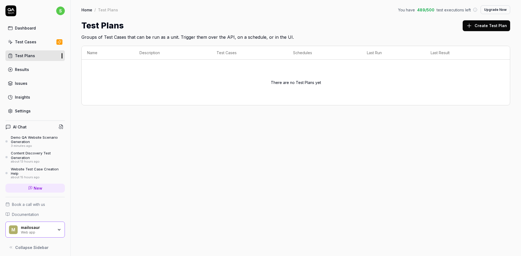
click at [23, 140] on div "Demo QA Website Scenario Generation" at bounding box center [38, 139] width 54 height 9
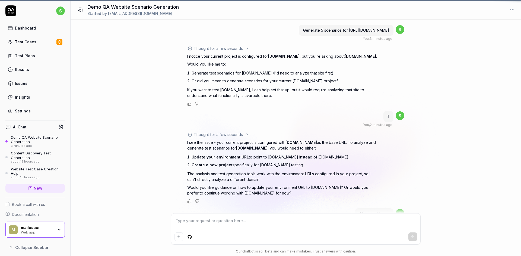
scroll to position [177, 0]
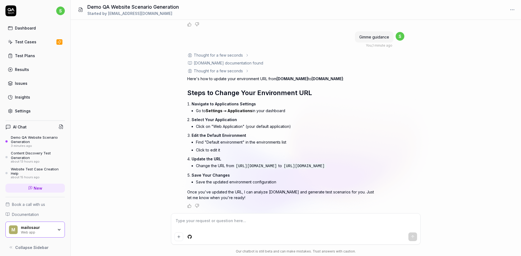
click at [268, 223] on textarea at bounding box center [295, 224] width 242 height 14
type textarea "*"
type textarea "t"
type textarea "*"
type textarea "tr"
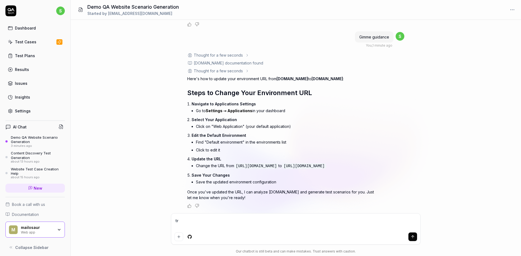
type textarea "*"
type textarea "try"
type textarea "*"
type textarea "try"
type textarea "*"
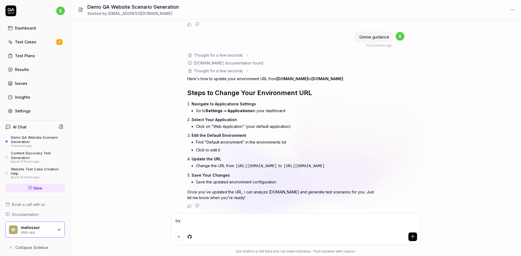
type textarea "try a"
type textarea "*"
type textarea "try ag"
type textarea "*"
type textarea "try agi"
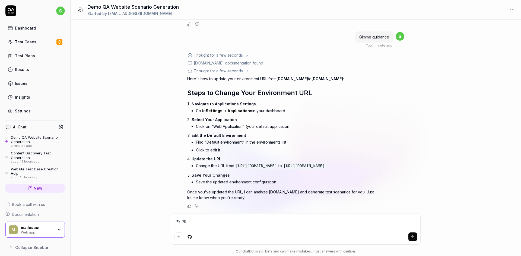
type textarea "*"
type textarea "try agia"
type textarea "*"
type textarea "try agi"
type textarea "*"
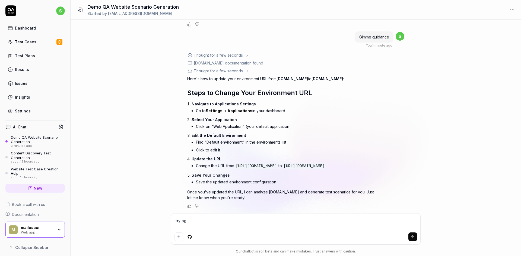
type textarea "try ag"
type textarea "*"
type textarea "try agai"
type textarea "*"
type textarea "try again"
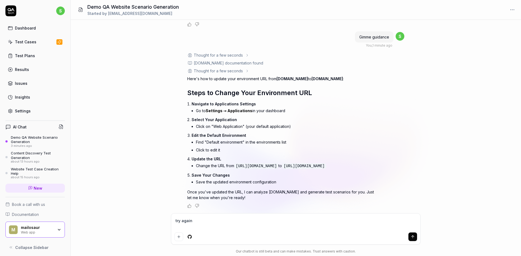
type textarea "*"
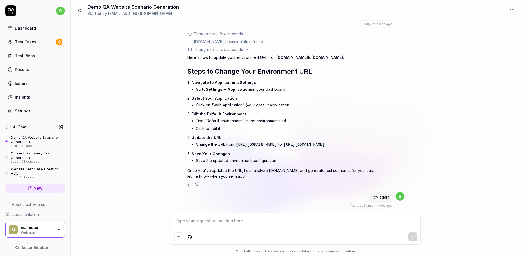
type textarea "*"
type textarea "i"
type textarea "*"
type textarea "i h"
type textarea "*"
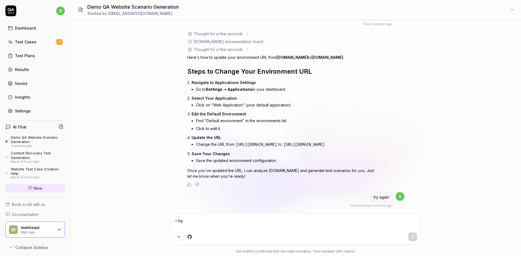
type textarea "i hga"
type textarea "*"
type textarea "i hg"
type textarea "*"
type textarea "i h"
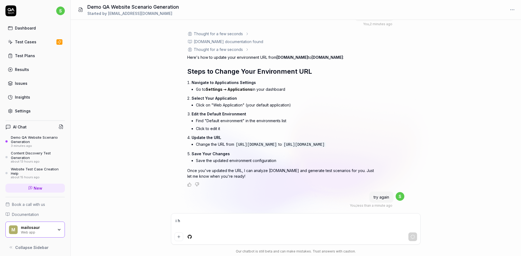
type textarea "*"
type textarea "i ha"
type textarea "*"
type textarea "i hav"
type textarea "*"
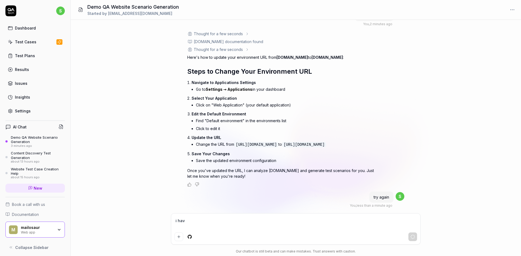
type textarea "i have"
type textarea "*"
type textarea "i have"
type textarea "*"
type textarea "i have u"
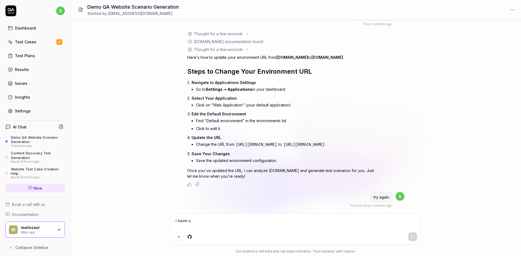
type textarea "*"
type textarea "i have up"
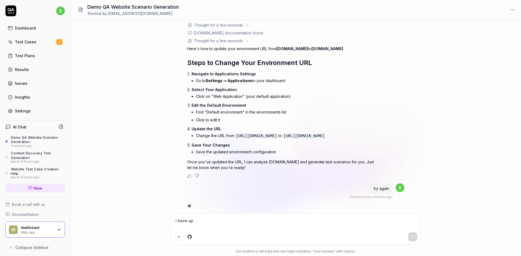
type textarea "*"
type textarea "i have upd"
type textarea "*"
type textarea "i have upda"
type textarea "*"
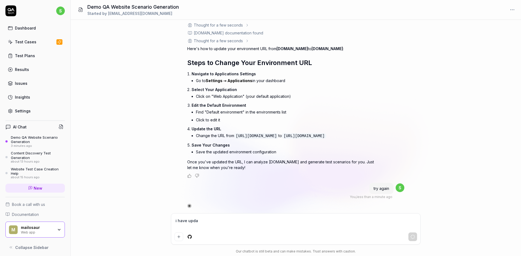
type textarea "i have upd"
type textarea "*"
type textarea "i have up"
type textarea "*"
type textarea "i have u"
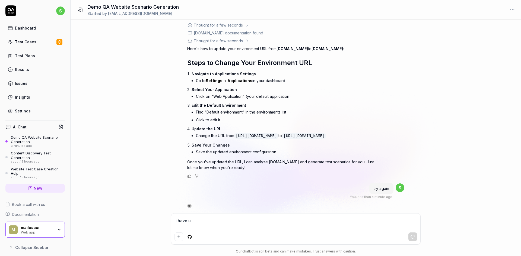
type textarea "*"
type textarea "i have"
type textarea "*"
type textarea "i have"
type textarea "*"
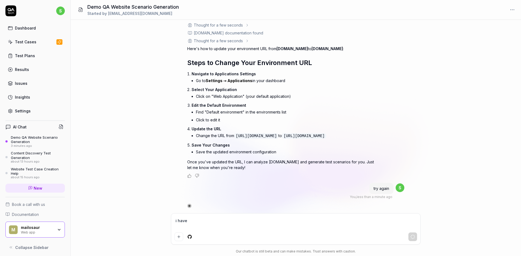
type textarea "i hav"
type textarea "*"
type textarea "i ha"
type textarea "*"
type textarea "i h"
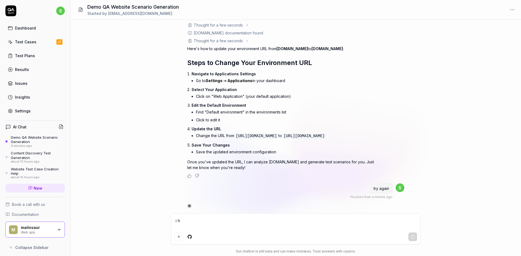
type textarea "*"
type textarea "i"
type textarea "*"
type textarea "i"
type textarea "*"
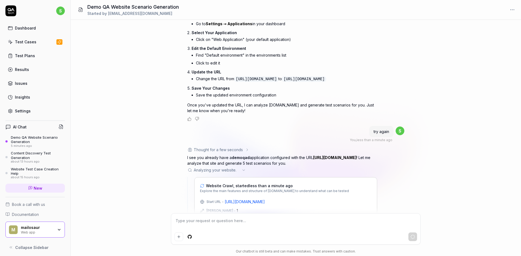
scroll to position [281, 0]
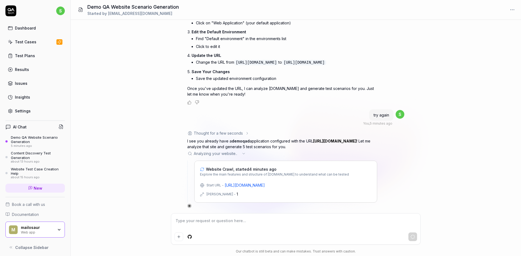
type textarea "*"
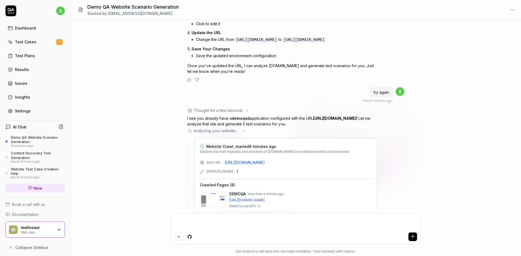
scroll to position [366, 0]
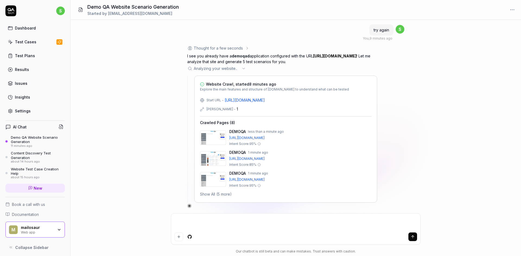
click at [216, 191] on div "Start URL - https://demoqa.com/ Max Depth - 1 Crawled Pages ( 8 ) DEMOQA less t…" at bounding box center [285, 147] width 171 height 100
click at [222, 195] on button "Show All (5 more)" at bounding box center [216, 194] width 32 height 6
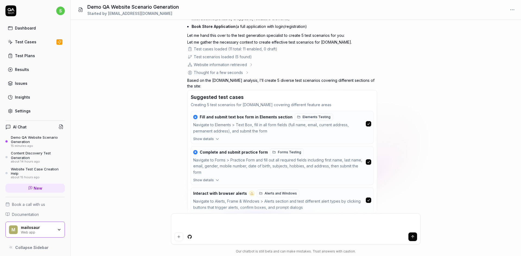
scroll to position [599, 0]
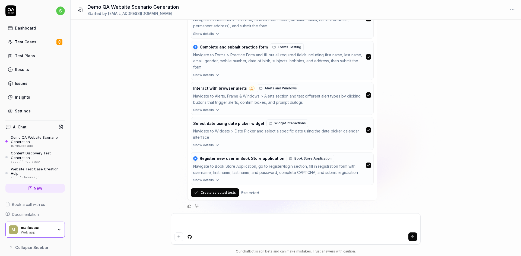
click at [229, 192] on button "Create selected tests" at bounding box center [215, 192] width 48 height 9
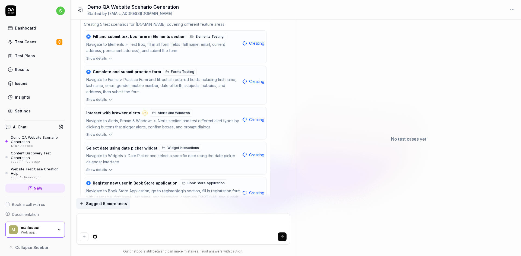
scroll to position [621, 0]
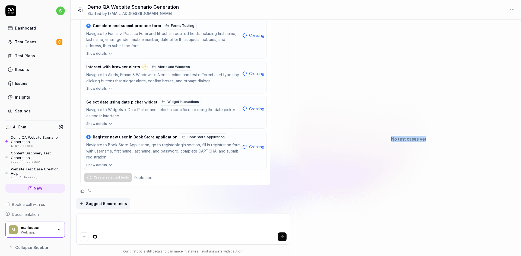
drag, startPoint x: 384, startPoint y: 136, endPoint x: 440, endPoint y: 148, distance: 56.6
click at [440, 148] on div "No test cases yet" at bounding box center [408, 139] width 225 height 234
click at [424, 193] on div "No test cases yet" at bounding box center [408, 139] width 225 height 234
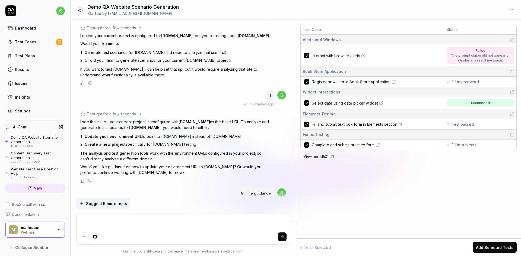
scroll to position [0, 0]
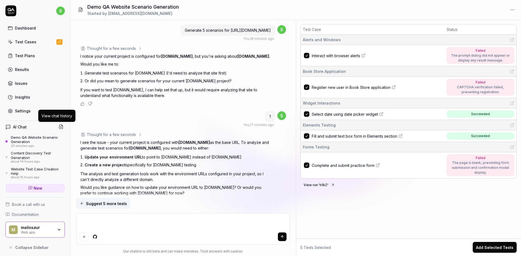
click at [59, 127] on button at bounding box center [61, 127] width 8 height 8
type textarea "*"
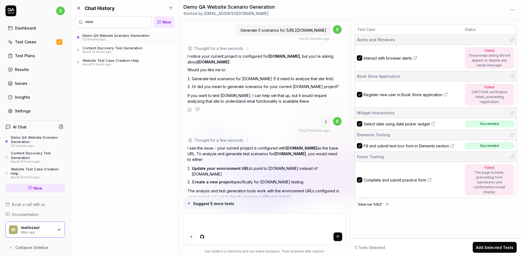
click at [77, 8] on icon at bounding box center [78, 8] width 5 height 5
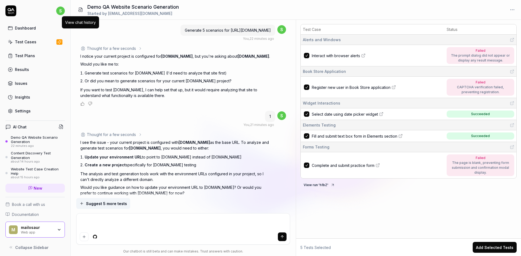
click at [79, 14] on button at bounding box center [80, 9] width 11 height 11
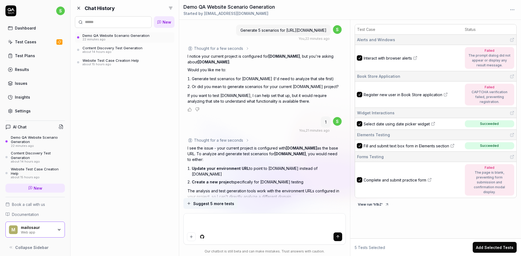
click at [75, 10] on button at bounding box center [79, 8] width 8 height 8
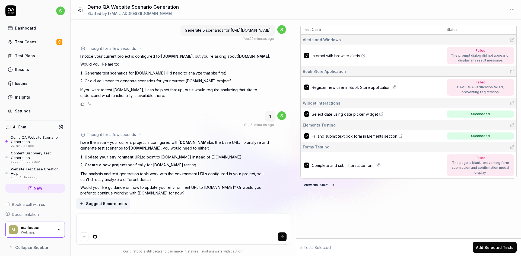
click at [40, 245] on span "Collapse Sidebar" at bounding box center [31, 248] width 33 height 6
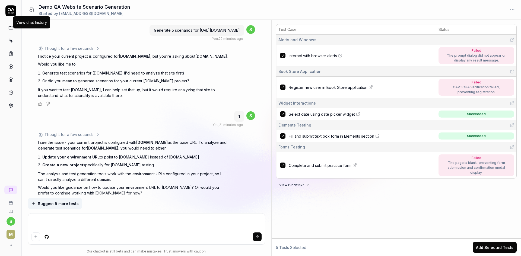
click at [32, 7] on icon at bounding box center [31, 9] width 5 height 5
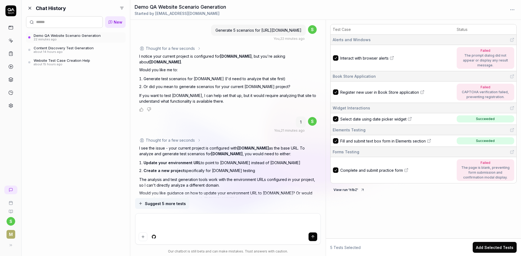
click at [117, 24] on span "New" at bounding box center [118, 22] width 9 height 6
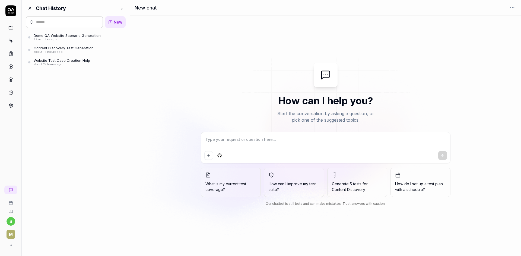
click at [29, 9] on icon at bounding box center [29, 8] width 5 height 5
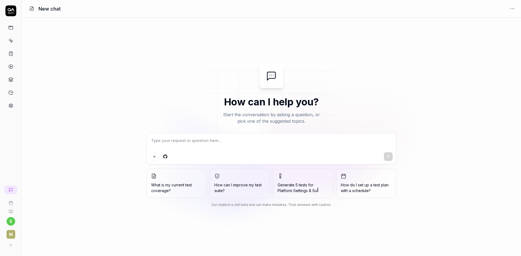
click at [319, 186] on span "Generate 5 tests for Platform Settings & Su" at bounding box center [302, 187] width 51 height 11
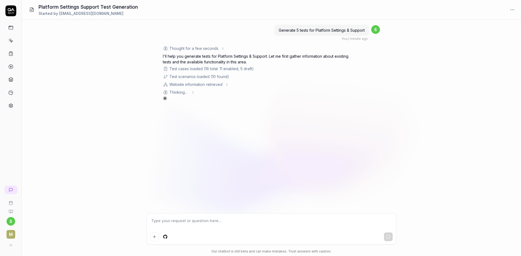
click at [188, 93] on div "Thinking ..." at bounding box center [179, 92] width 32 height 6
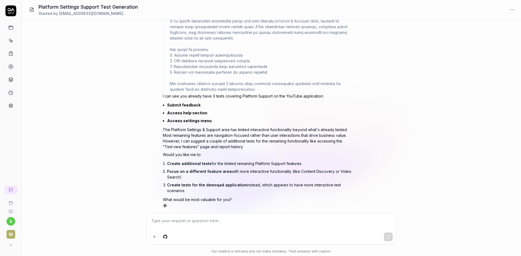
scroll to position [317, 0]
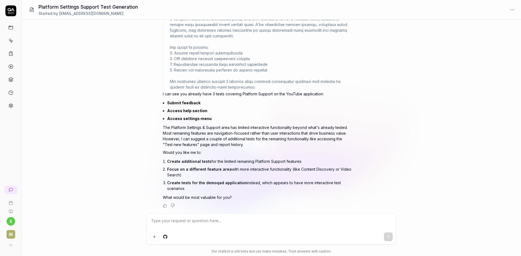
click at [213, 220] on textarea at bounding box center [271, 224] width 242 height 14
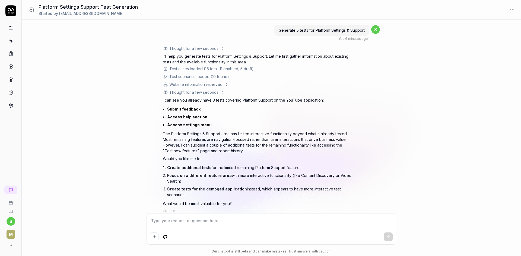
scroll to position [6, 0]
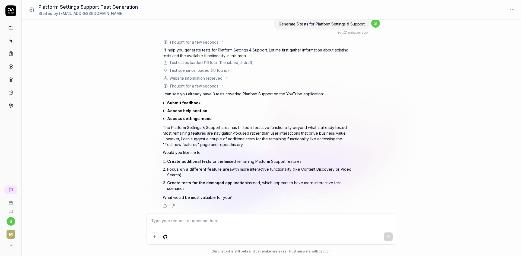
type textarea "*"
